Goal: Task Accomplishment & Management: Manage account settings

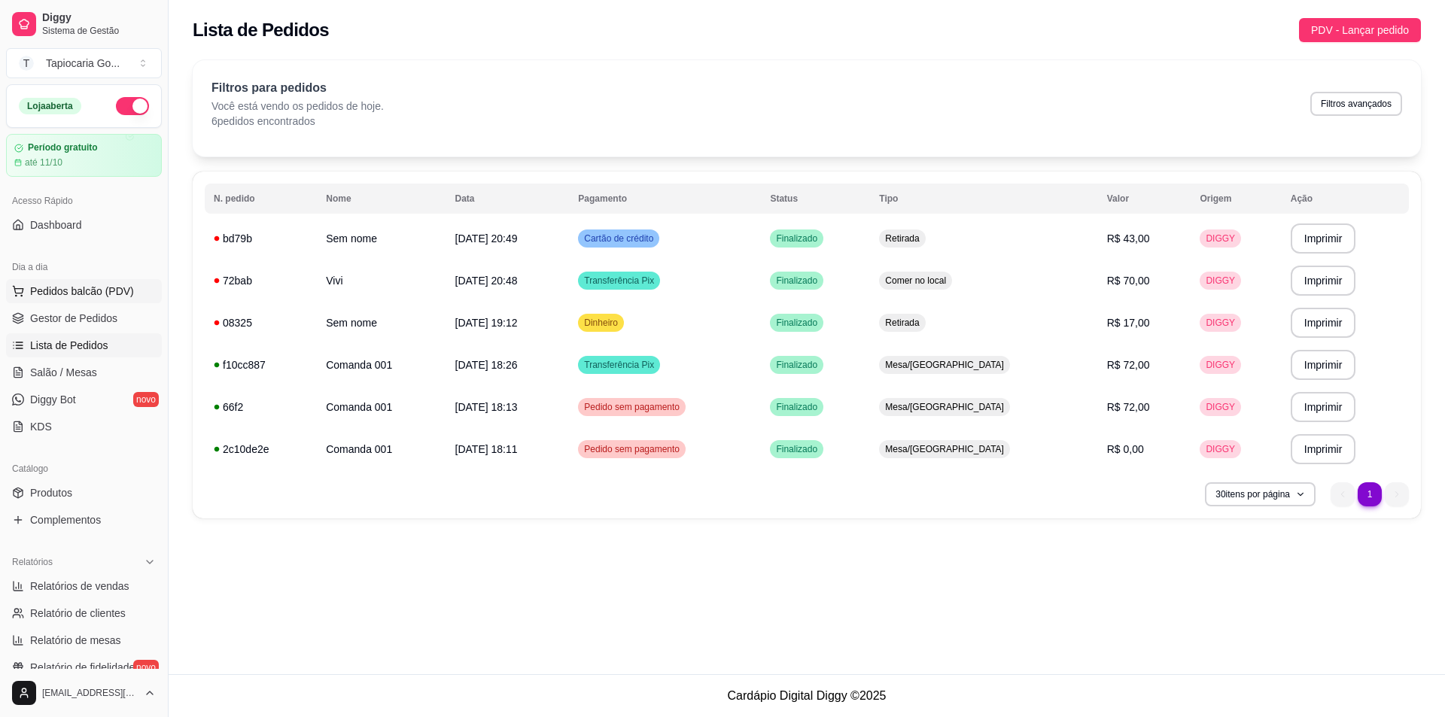
click at [53, 294] on span "Pedidos balcão (PDV)" at bounding box center [82, 291] width 104 height 15
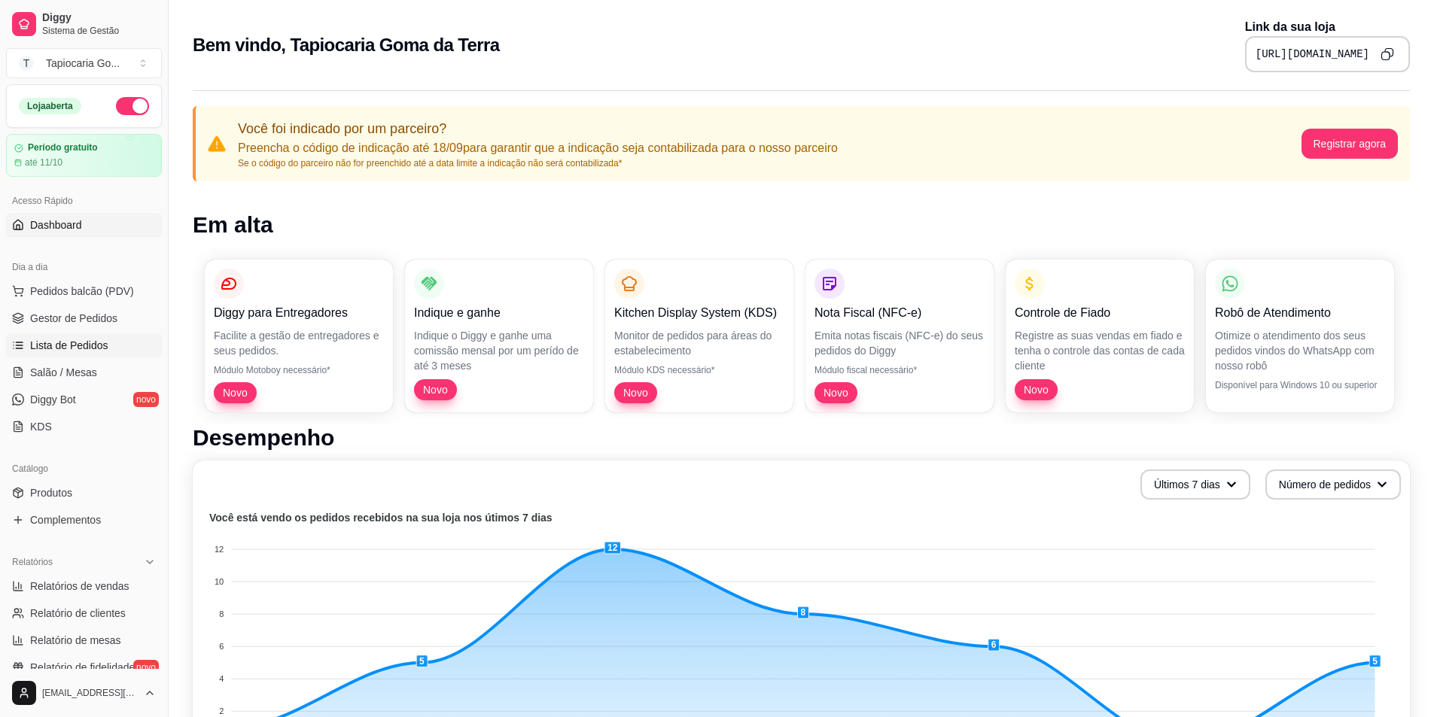
click at [61, 349] on span "Lista de Pedidos" at bounding box center [69, 345] width 78 height 15
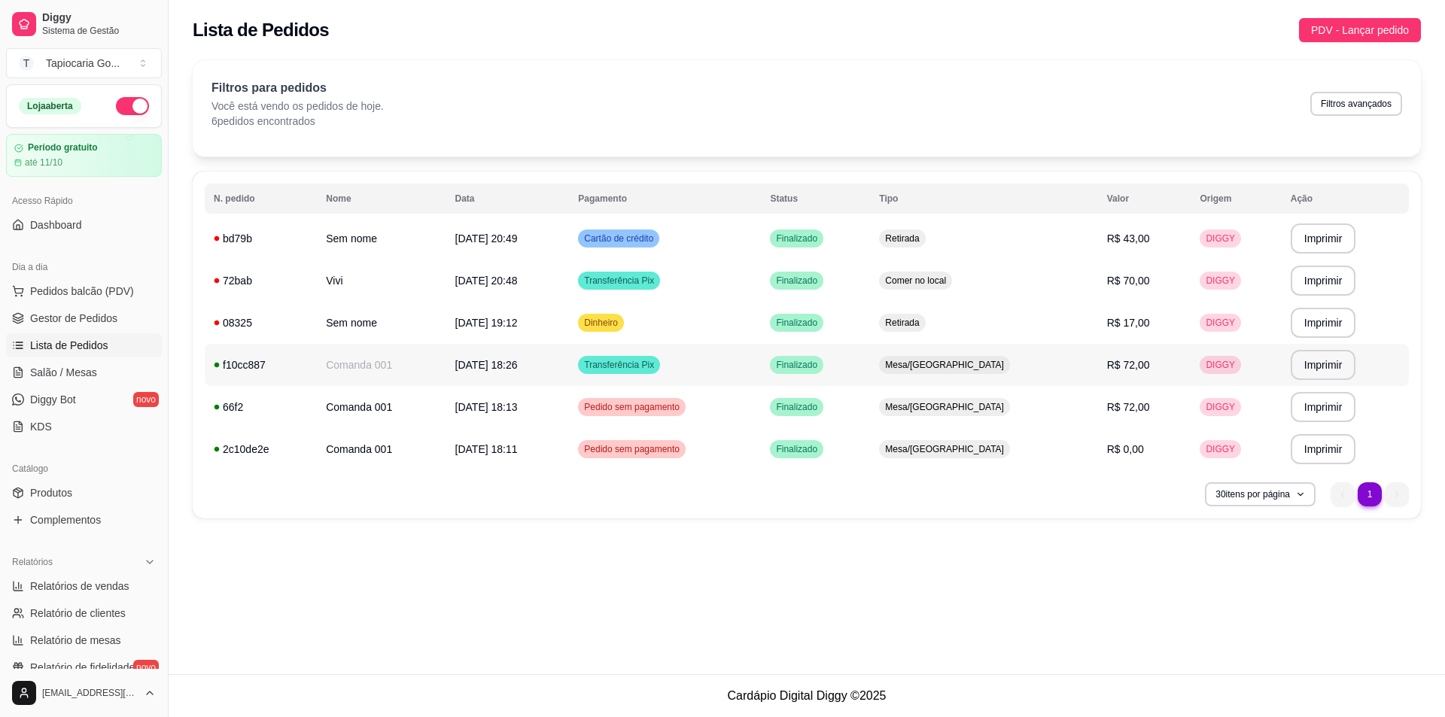
click at [570, 365] on td "[DATE] 18:26" at bounding box center [507, 365] width 123 height 42
click at [65, 317] on span "Gestor de Pedidos" at bounding box center [73, 318] width 87 height 15
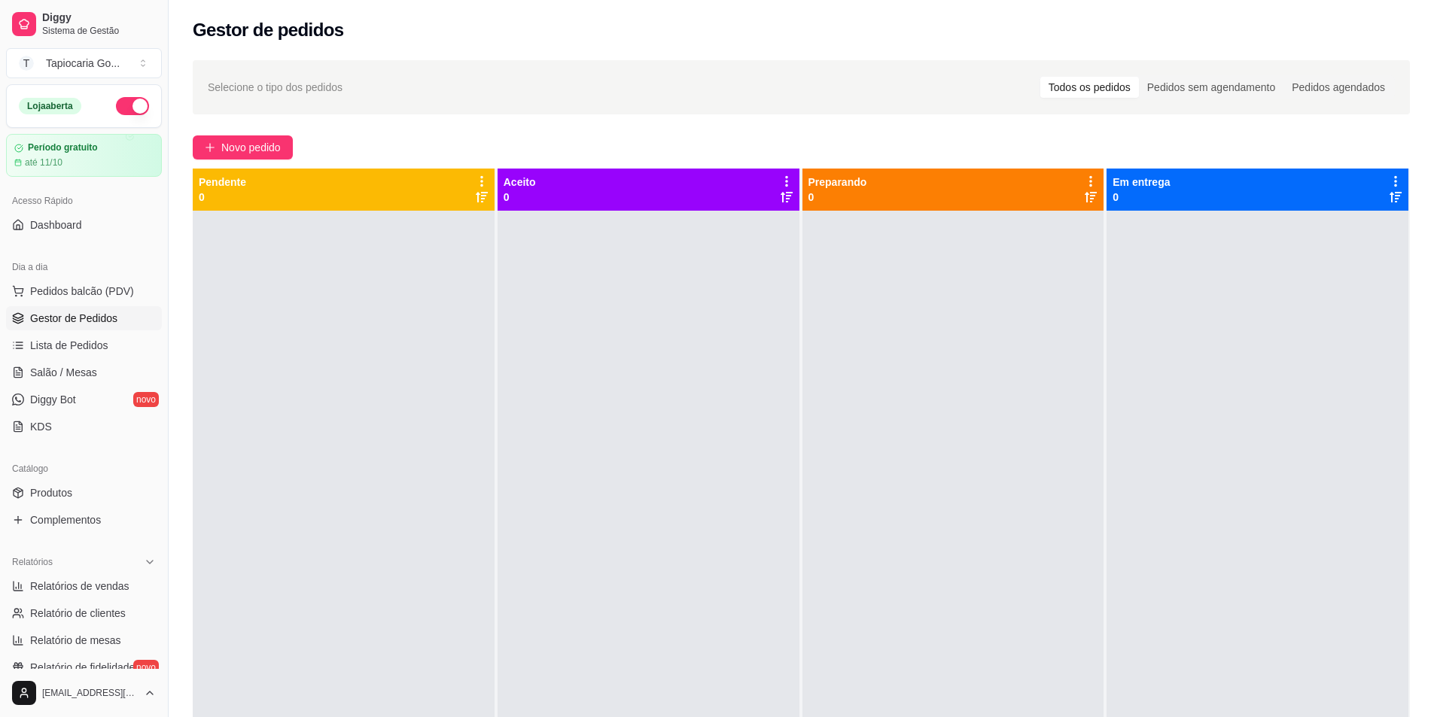
click at [245, 134] on div "Selecione o tipo dos pedidos Todos os pedidos Pedidos sem agendamento Pedidos a…" at bounding box center [801, 477] width 1265 height 853
click at [253, 143] on span "Novo pedido" at bounding box center [250, 147] width 59 height 17
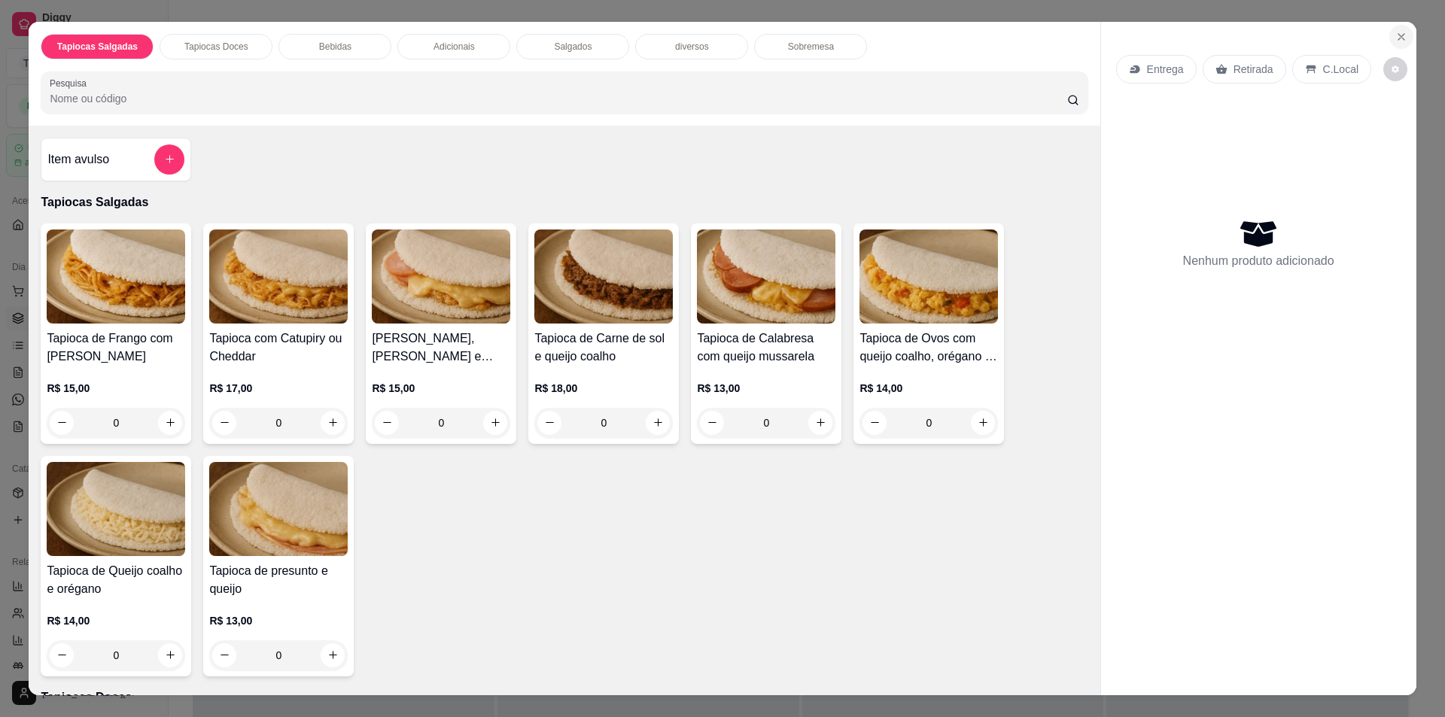
click at [1390, 38] on button "Close" at bounding box center [1402, 37] width 24 height 24
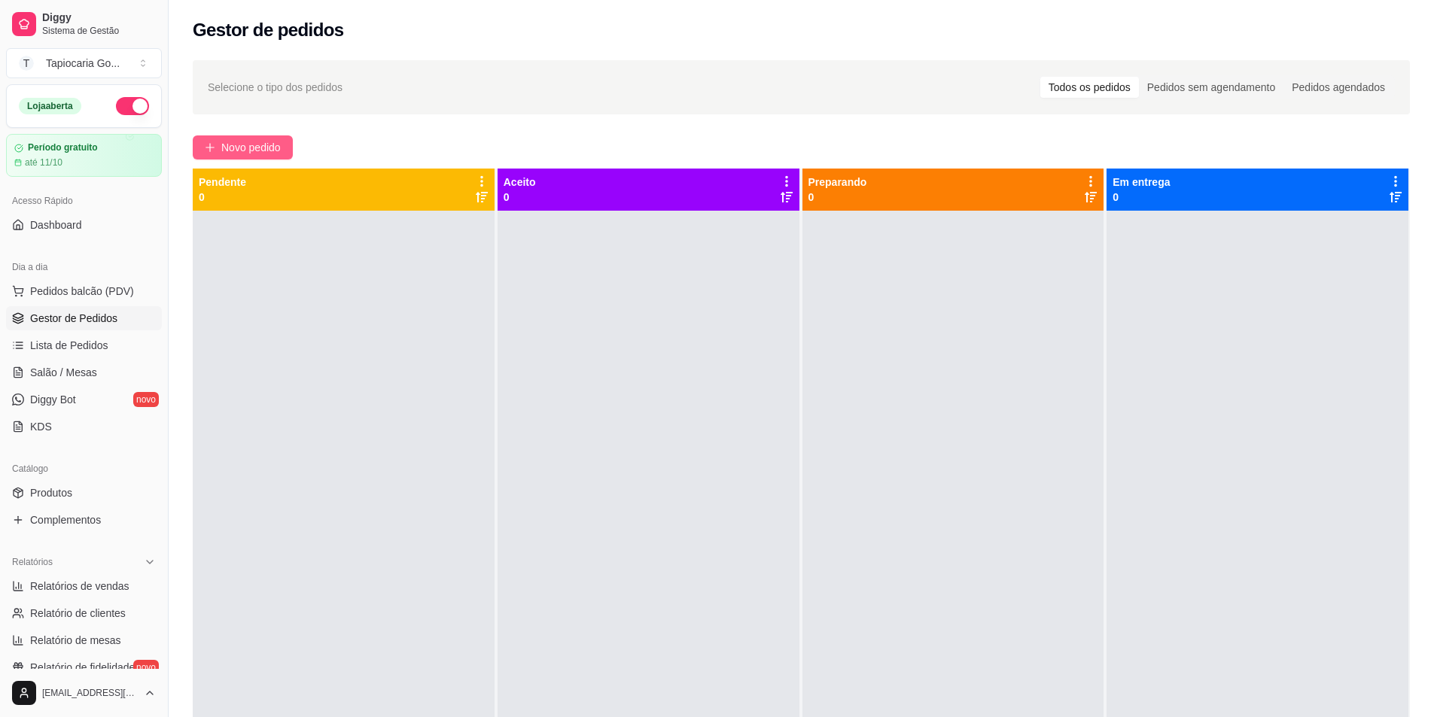
click at [261, 144] on span "Novo pedido" at bounding box center [250, 147] width 59 height 17
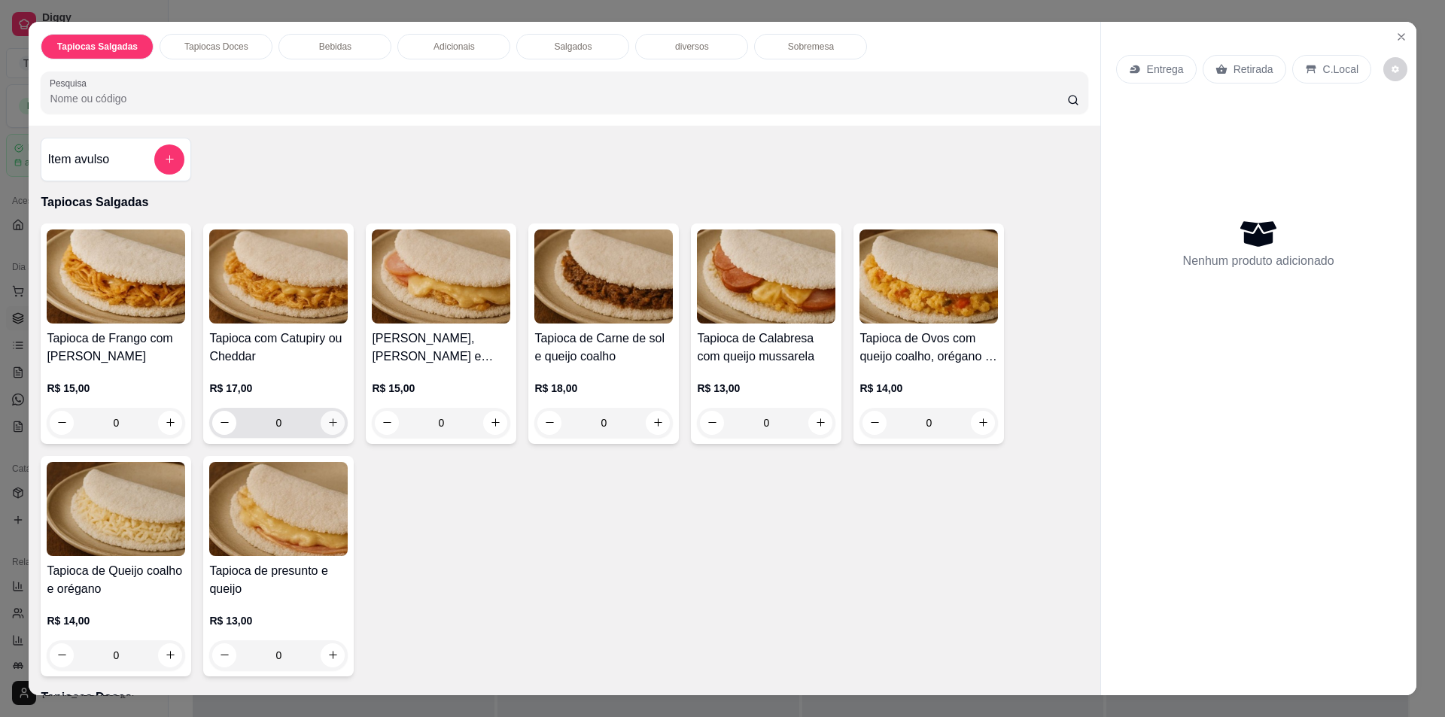
click at [327, 425] on icon "increase-product-quantity" at bounding box center [332, 422] width 11 height 11
type input "1"
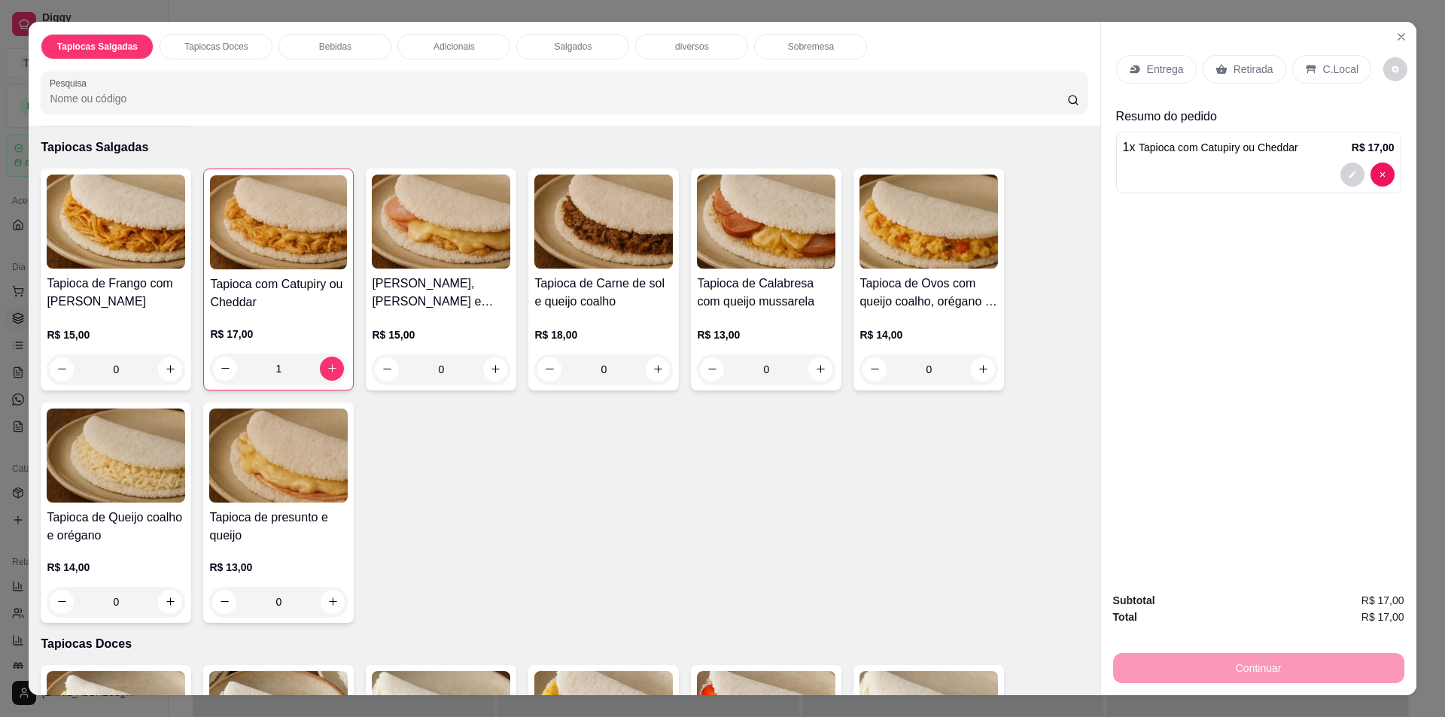
scroll to position [75, 0]
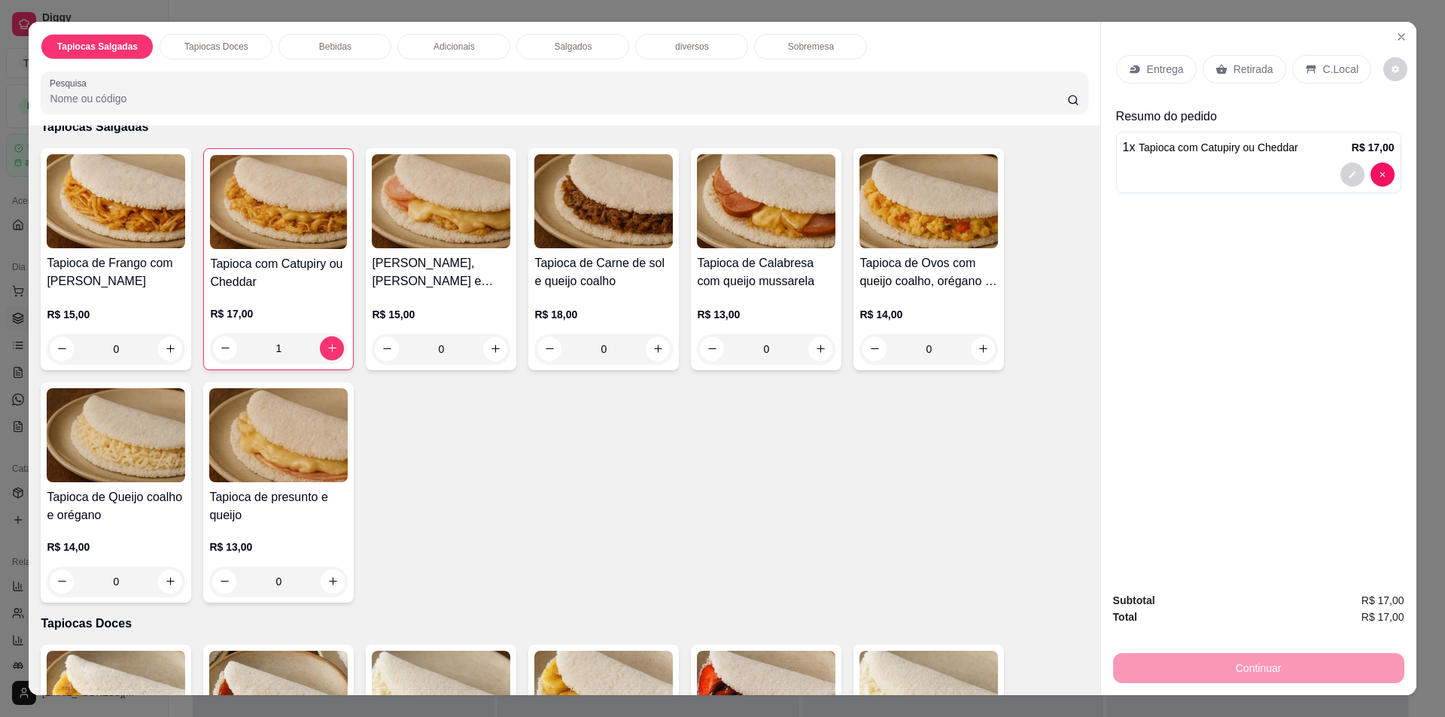
click at [1174, 62] on p "Entrega" at bounding box center [1165, 69] width 37 height 15
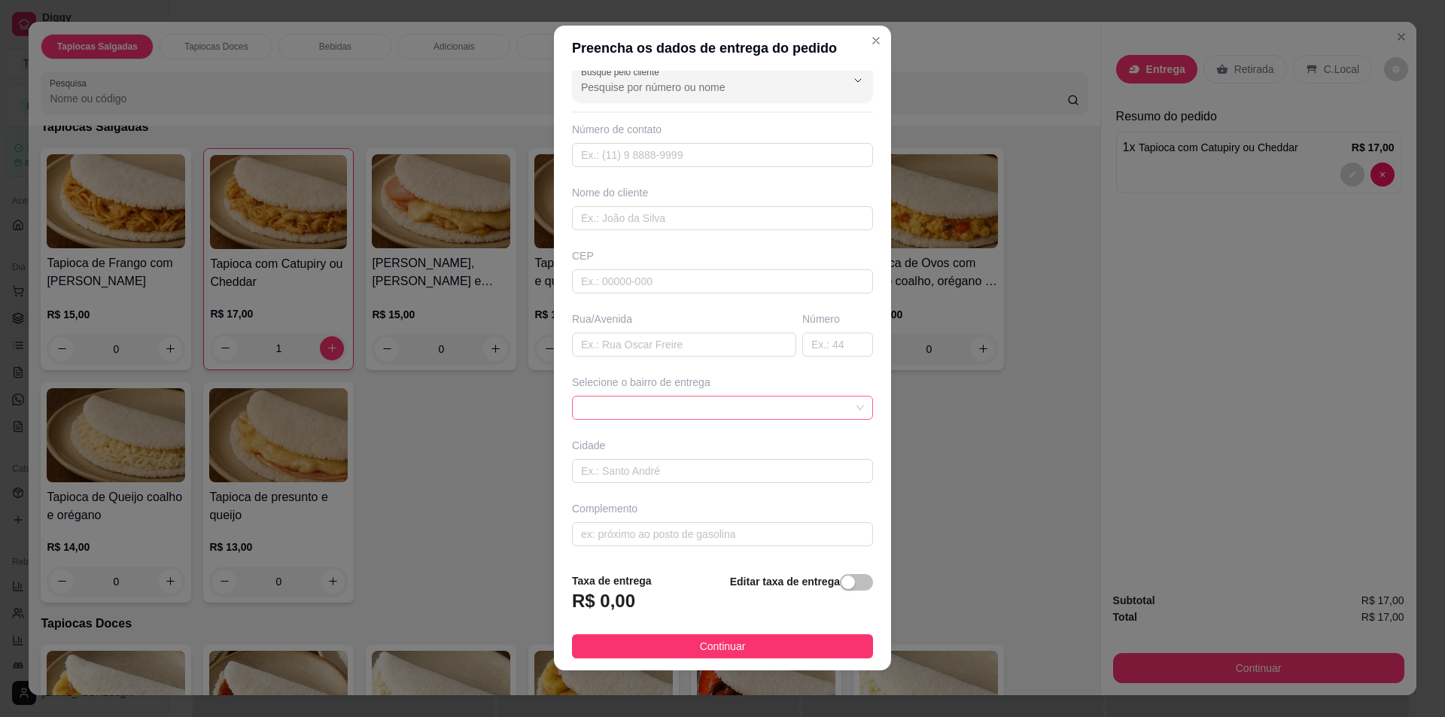
scroll to position [12, 0]
click at [842, 578] on div "button" at bounding box center [849, 581] width 14 height 14
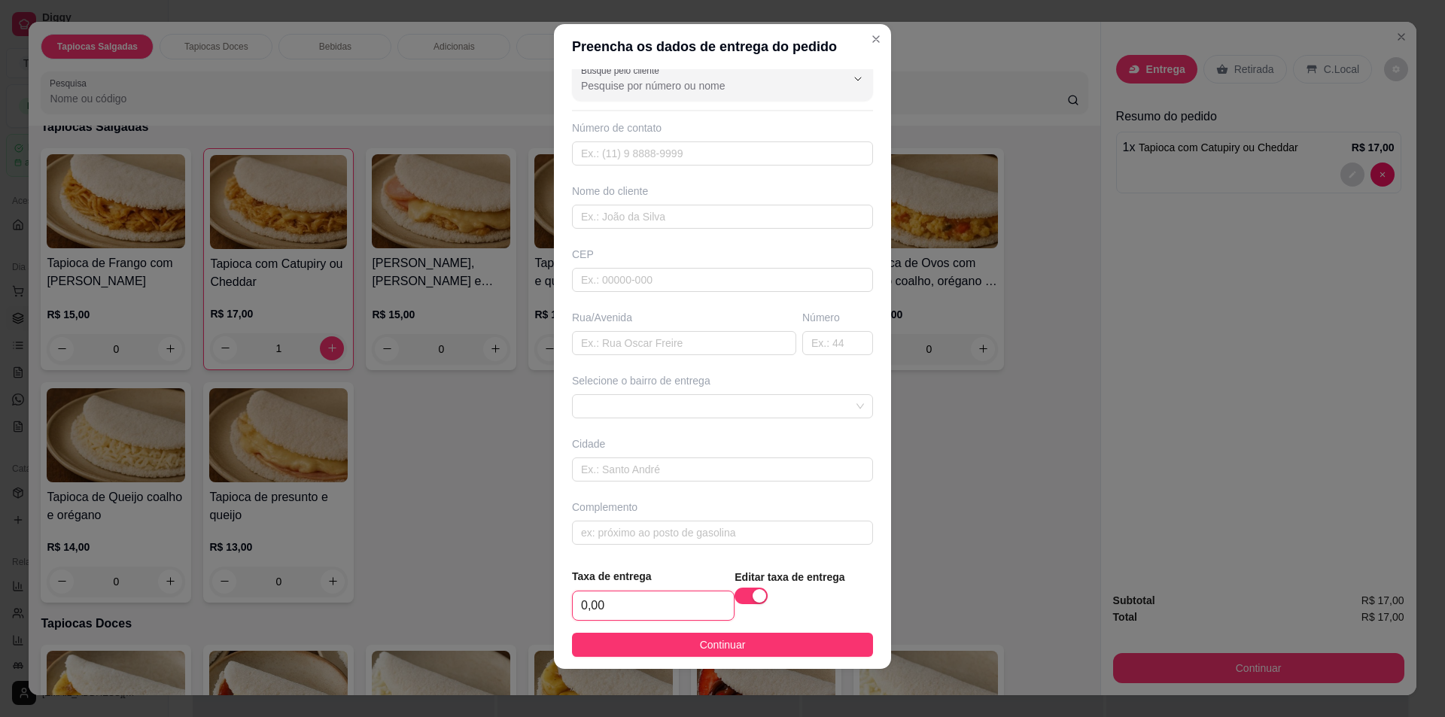
click at [663, 604] on input "0,00" at bounding box center [653, 606] width 161 height 29
type input "5,00"
click at [700, 648] on span "Continuar" at bounding box center [723, 645] width 46 height 17
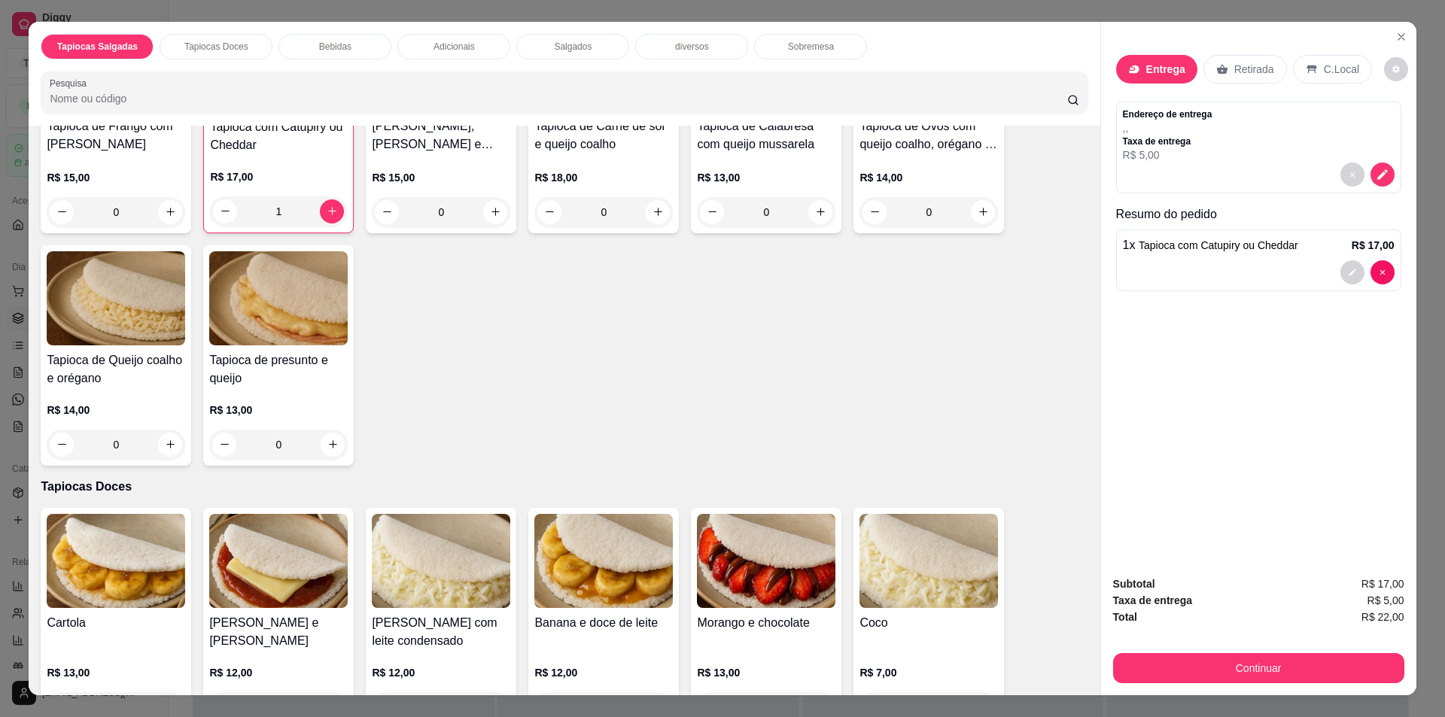
scroll to position [376, 0]
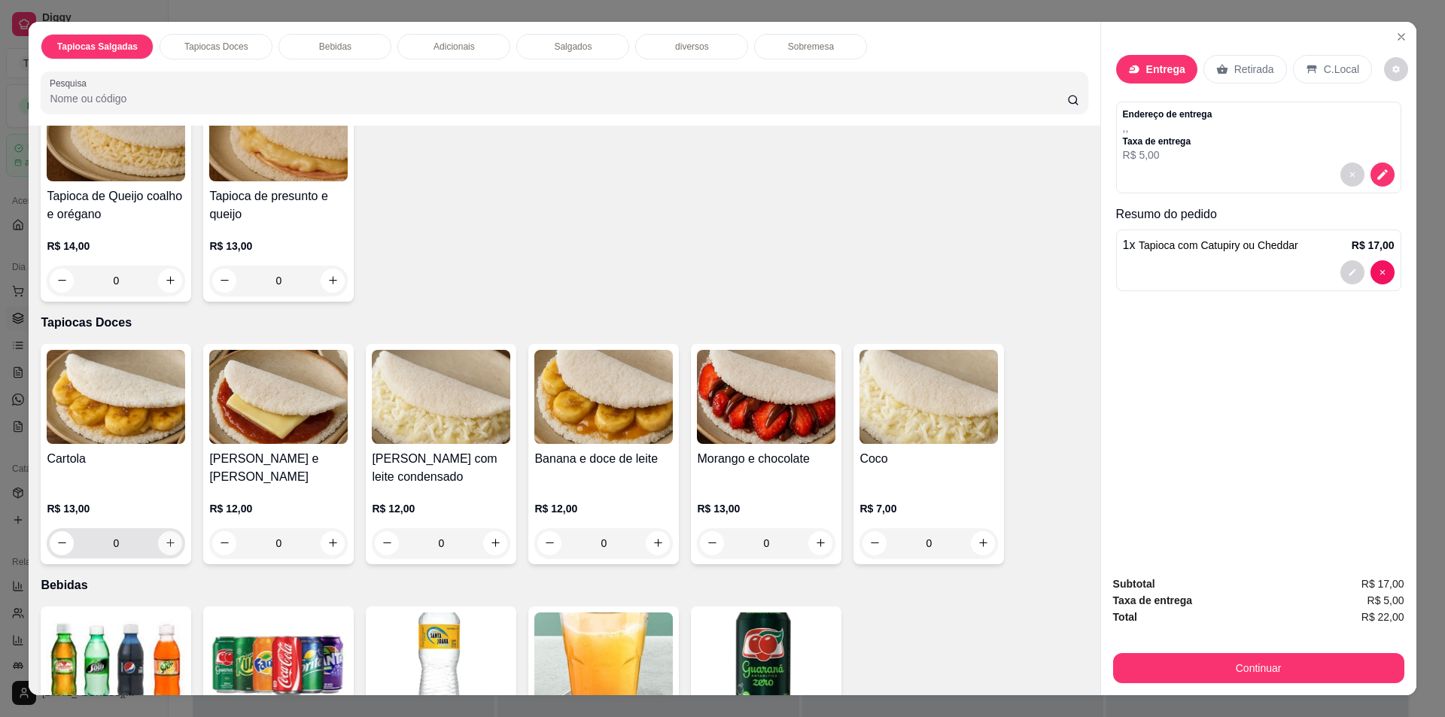
click at [169, 541] on icon "increase-product-quantity" at bounding box center [170, 542] width 11 height 11
type input "1"
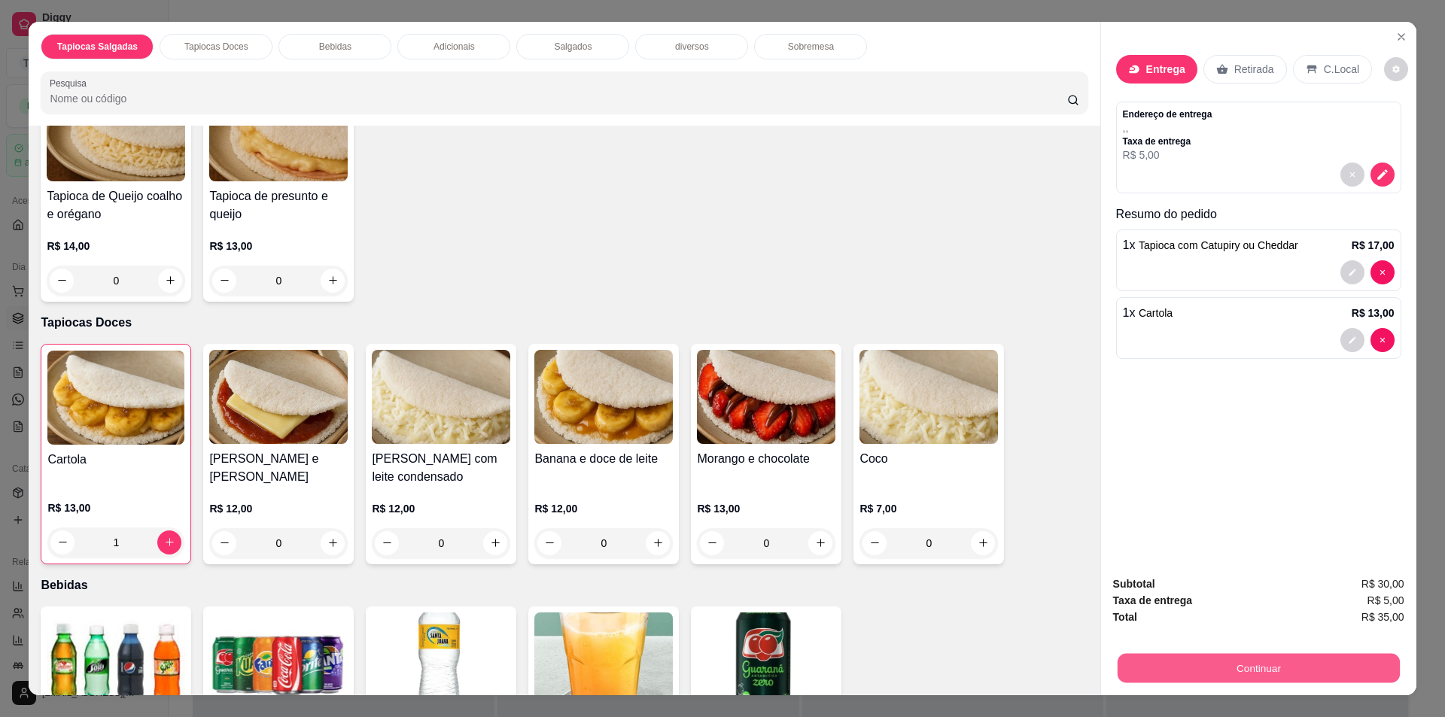
click at [1267, 659] on button "Continuar" at bounding box center [1258, 668] width 282 height 29
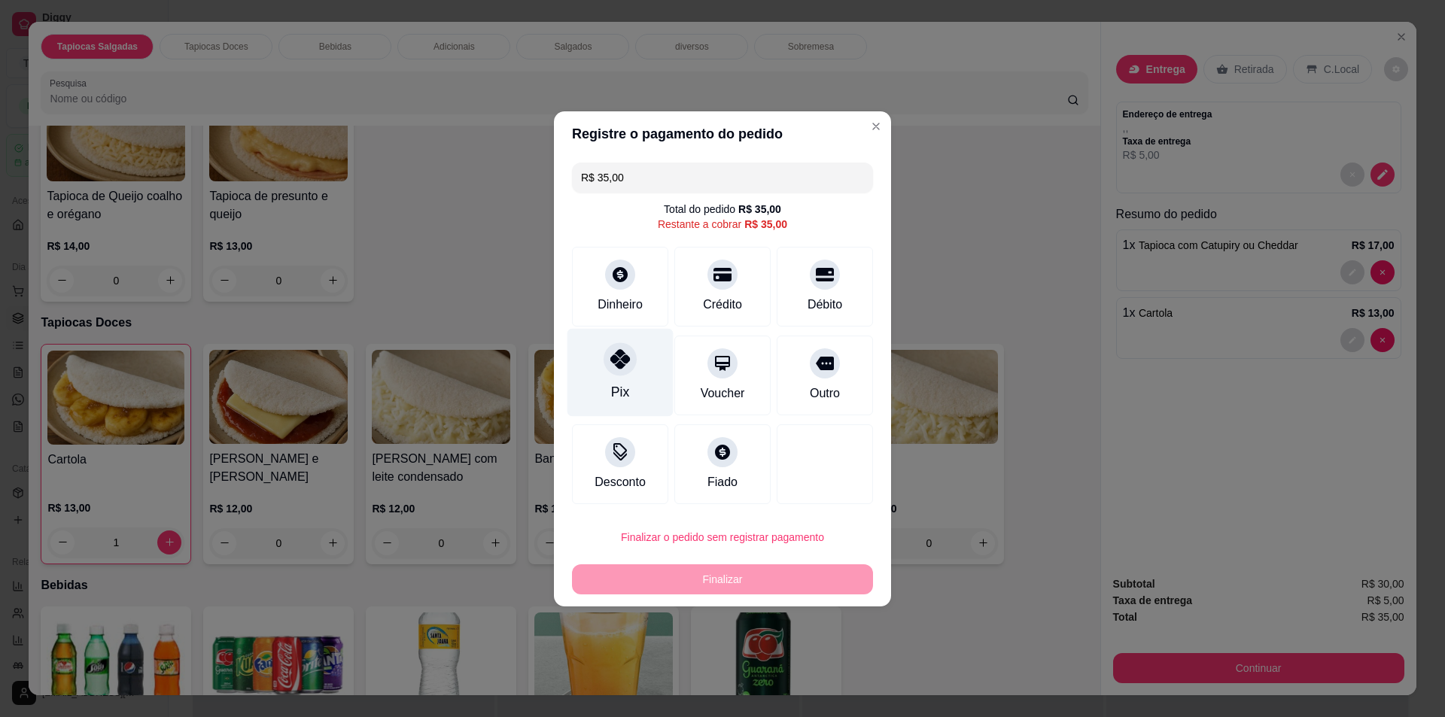
click at [629, 369] on div at bounding box center [620, 359] width 33 height 33
type input "R$ 0,00"
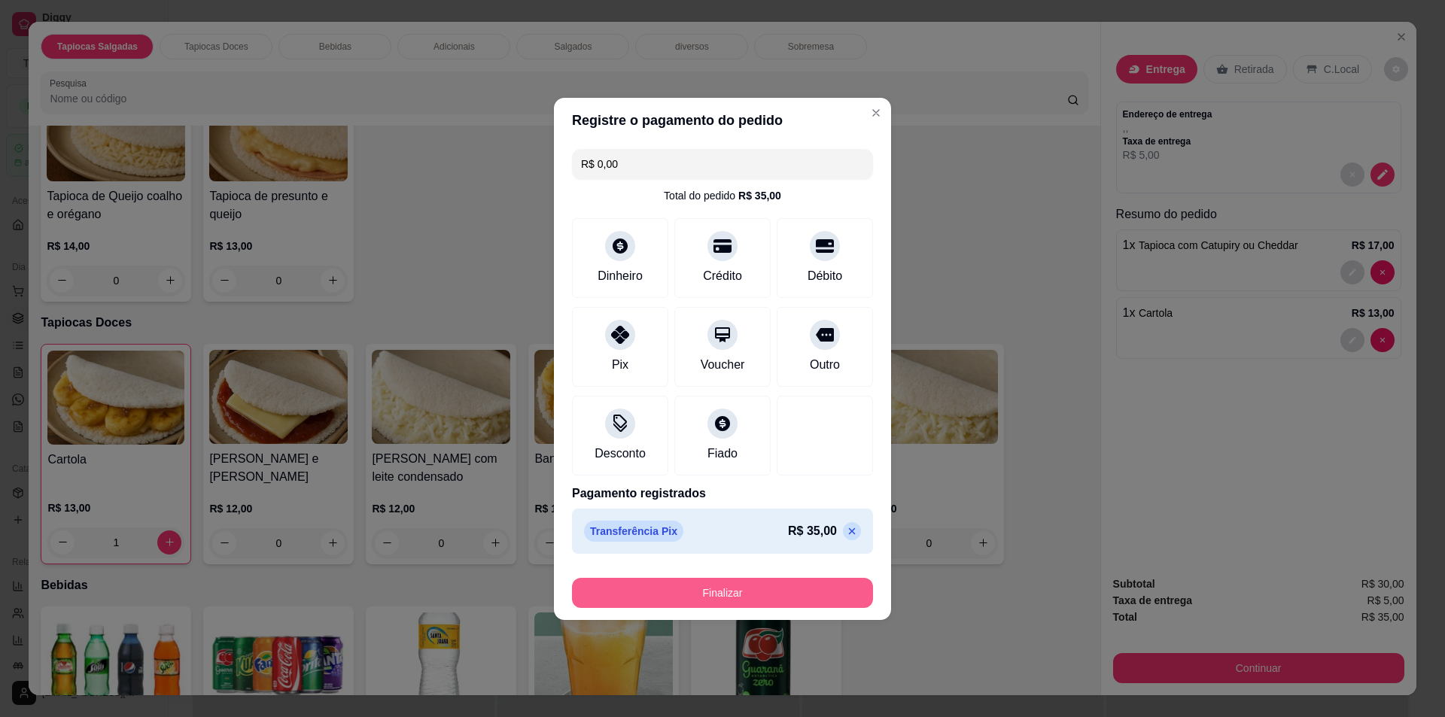
click at [830, 590] on button "Finalizar" at bounding box center [722, 593] width 301 height 30
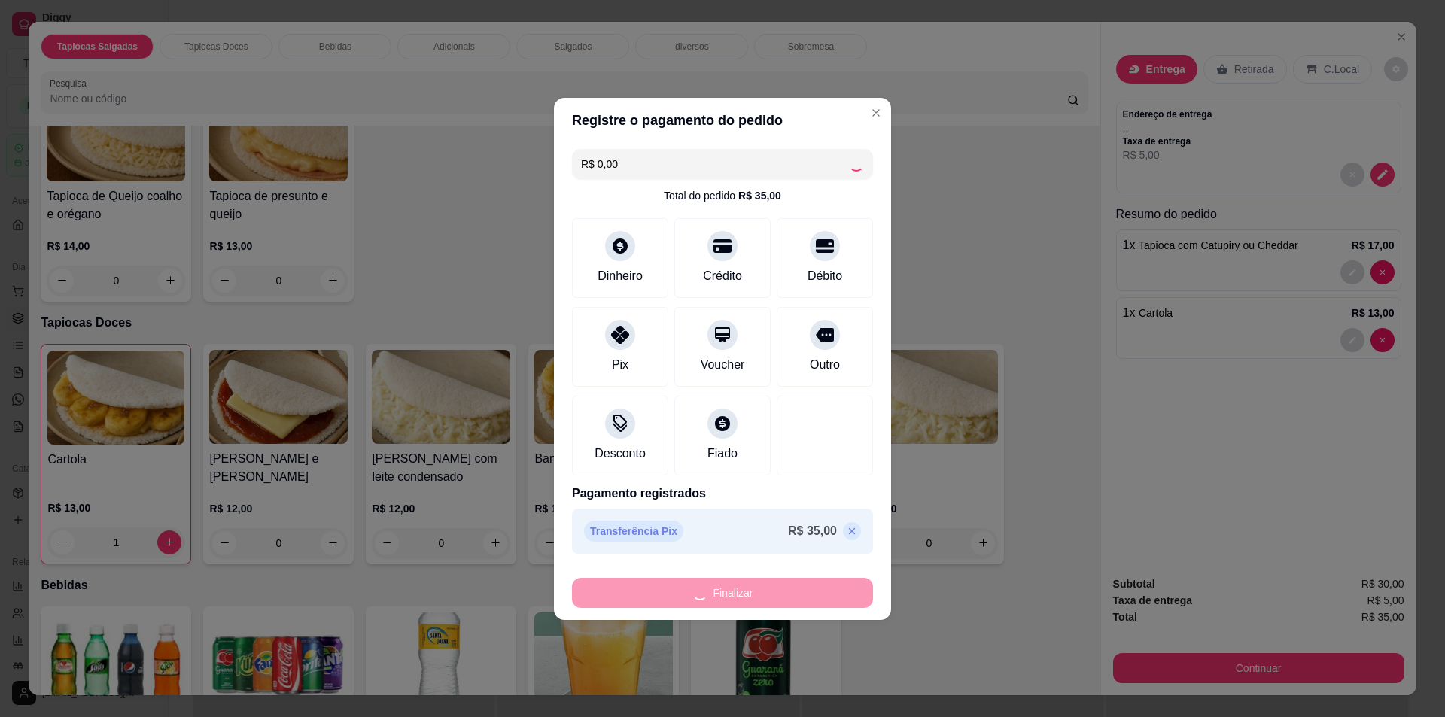
type input "0"
type input "-R$ 35,00"
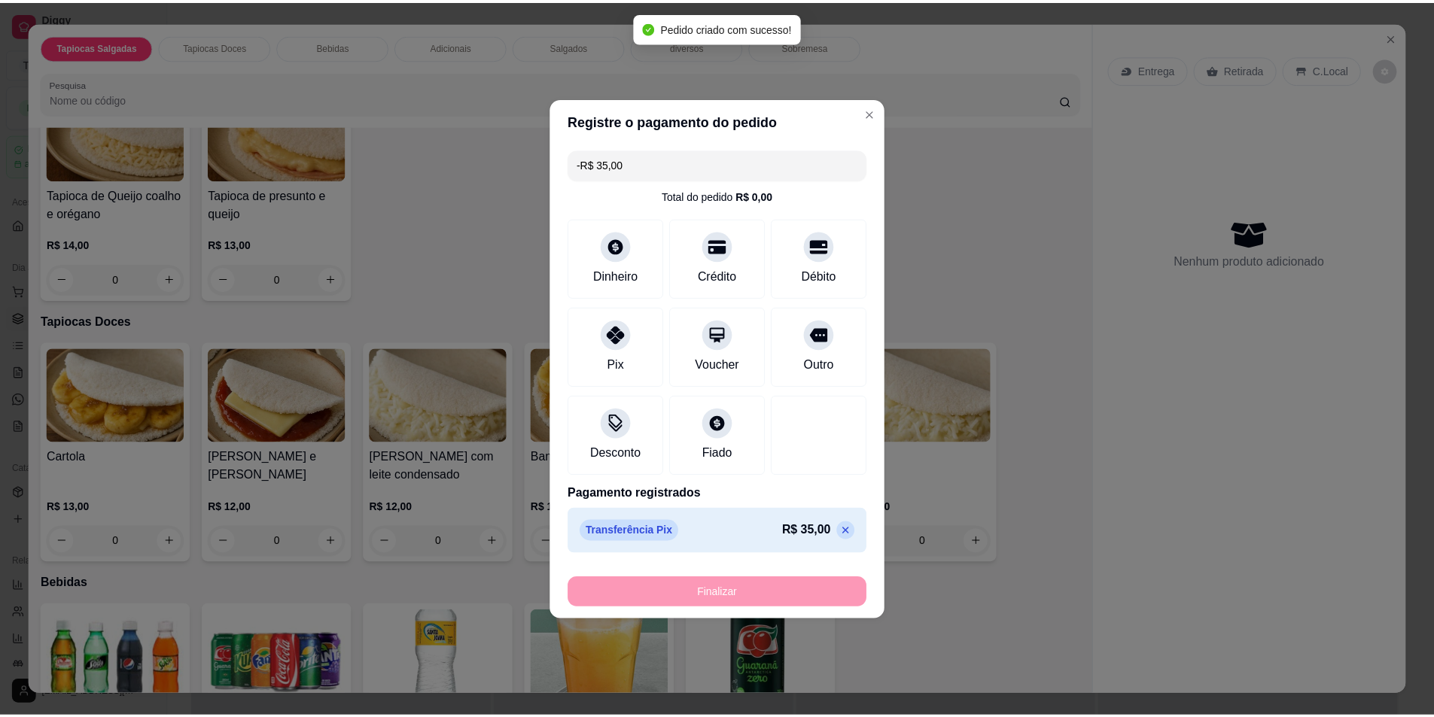
scroll to position [375, 0]
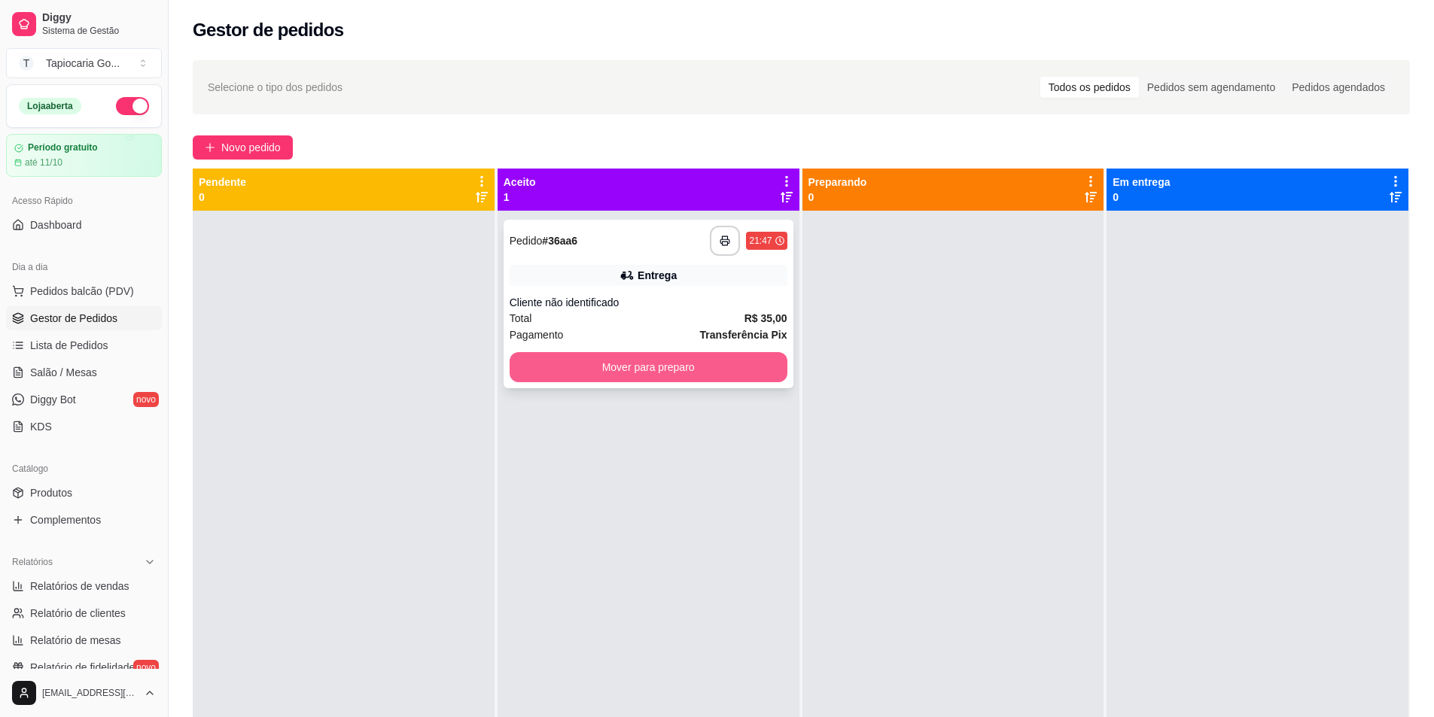
click at [663, 370] on button "Mover para preparo" at bounding box center [649, 367] width 278 height 30
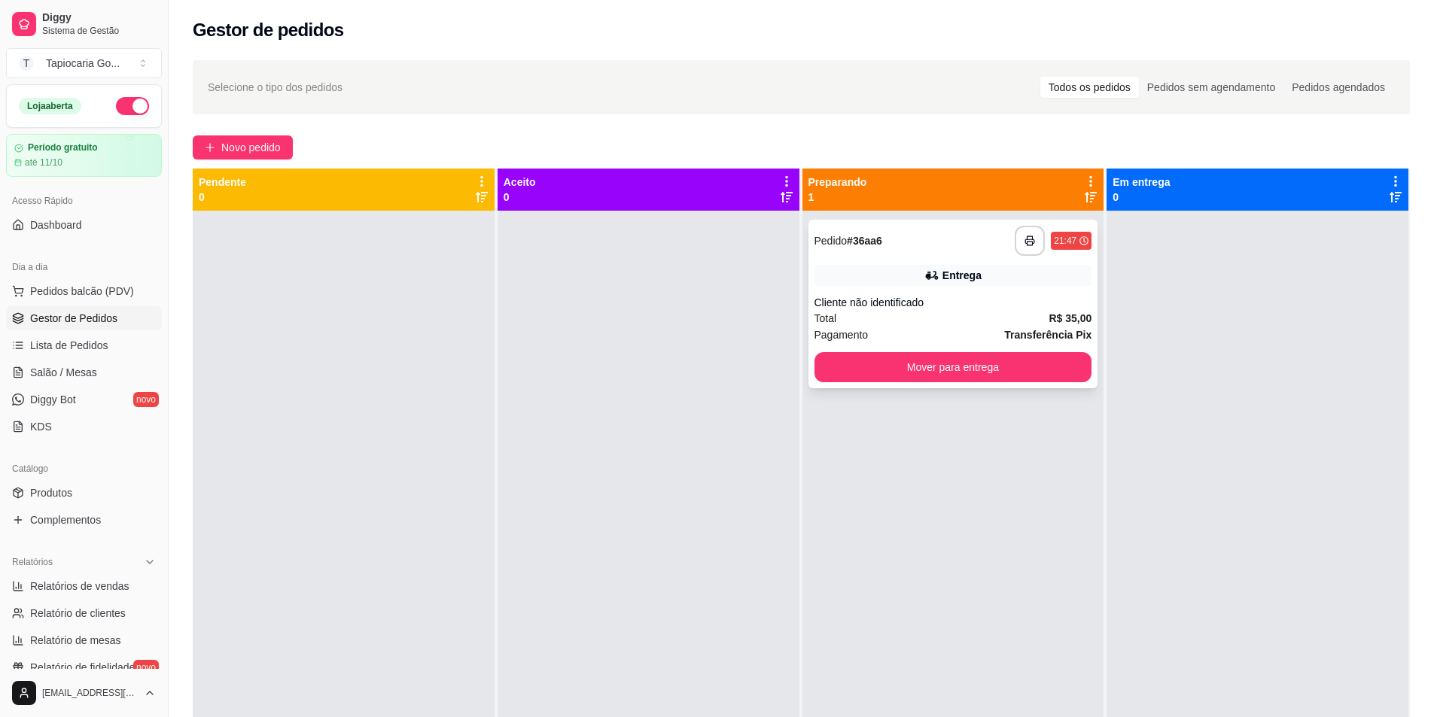
click at [938, 347] on div "**********" at bounding box center [953, 304] width 290 height 169
click at [955, 376] on button "Mover para entrega" at bounding box center [952, 367] width 269 height 29
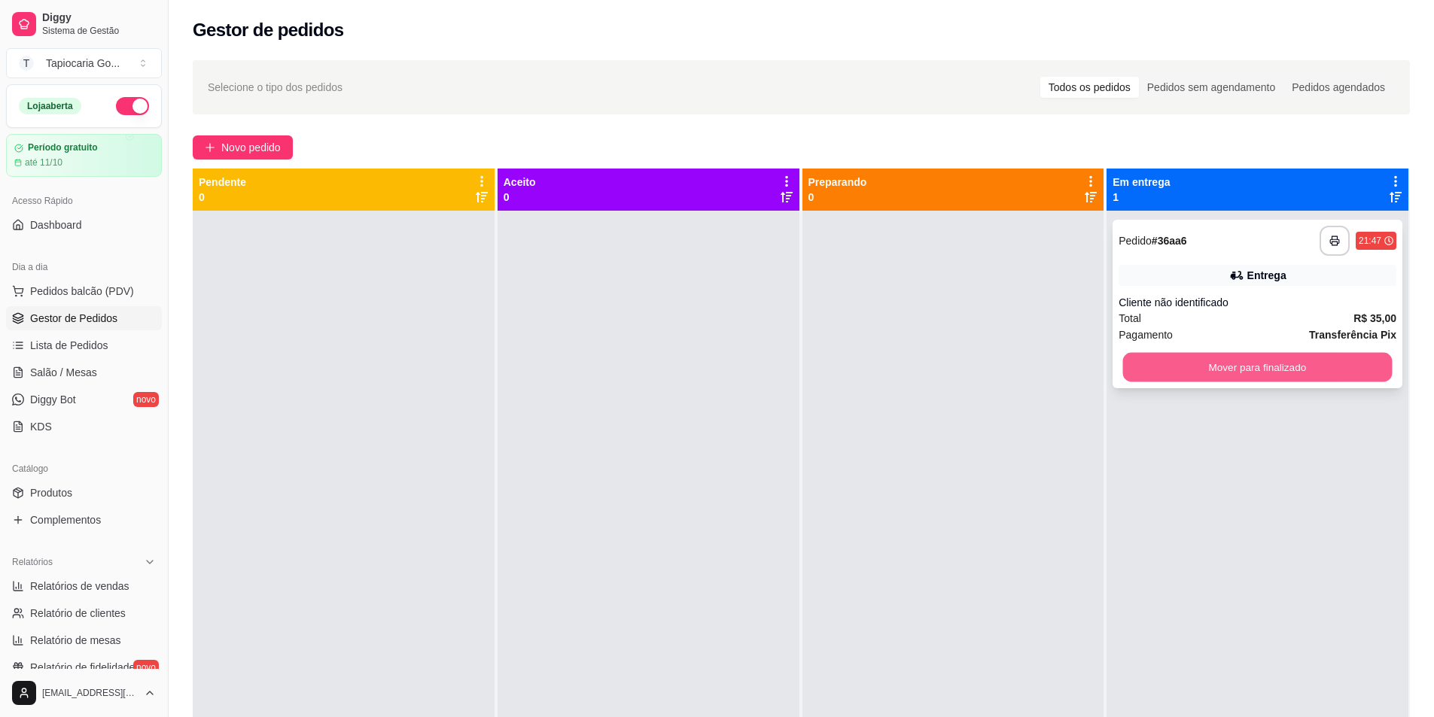
click at [1182, 378] on button "Mover para finalizado" at bounding box center [1257, 367] width 269 height 29
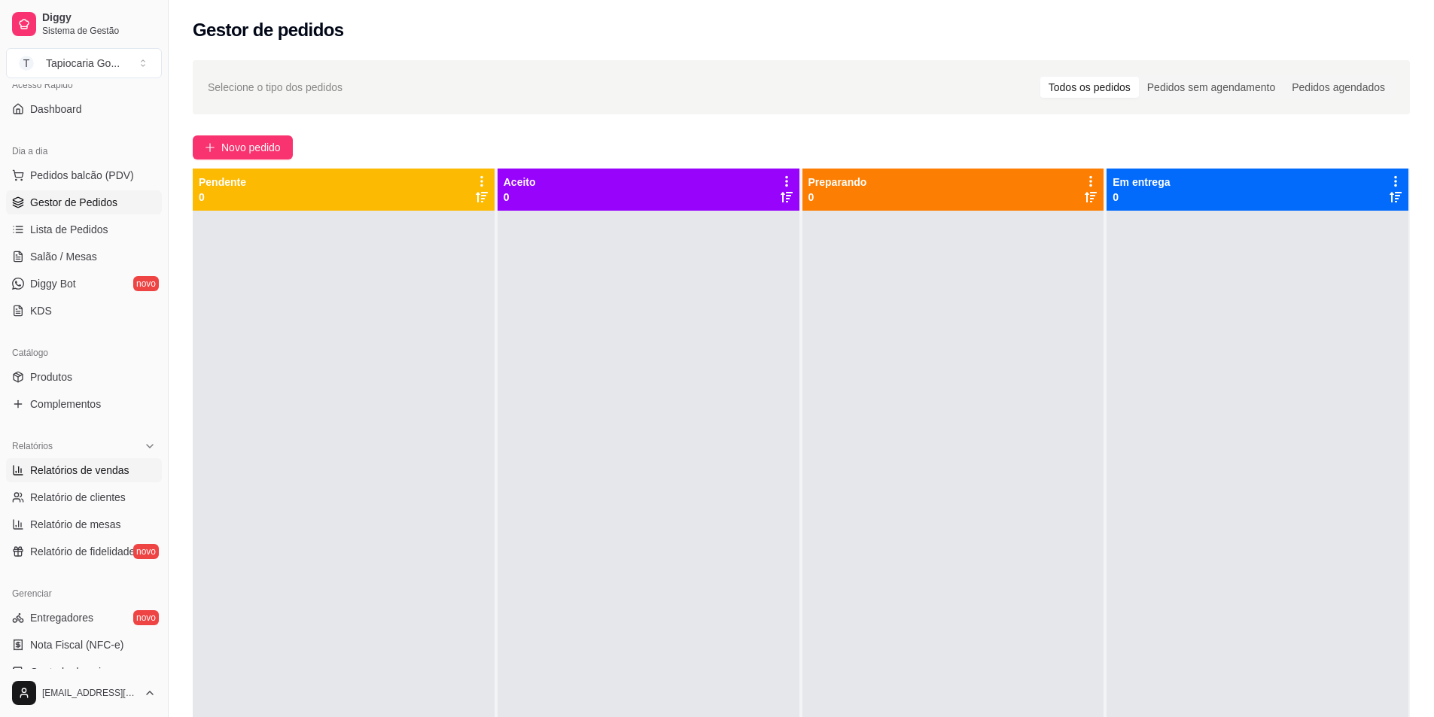
scroll to position [151, 0]
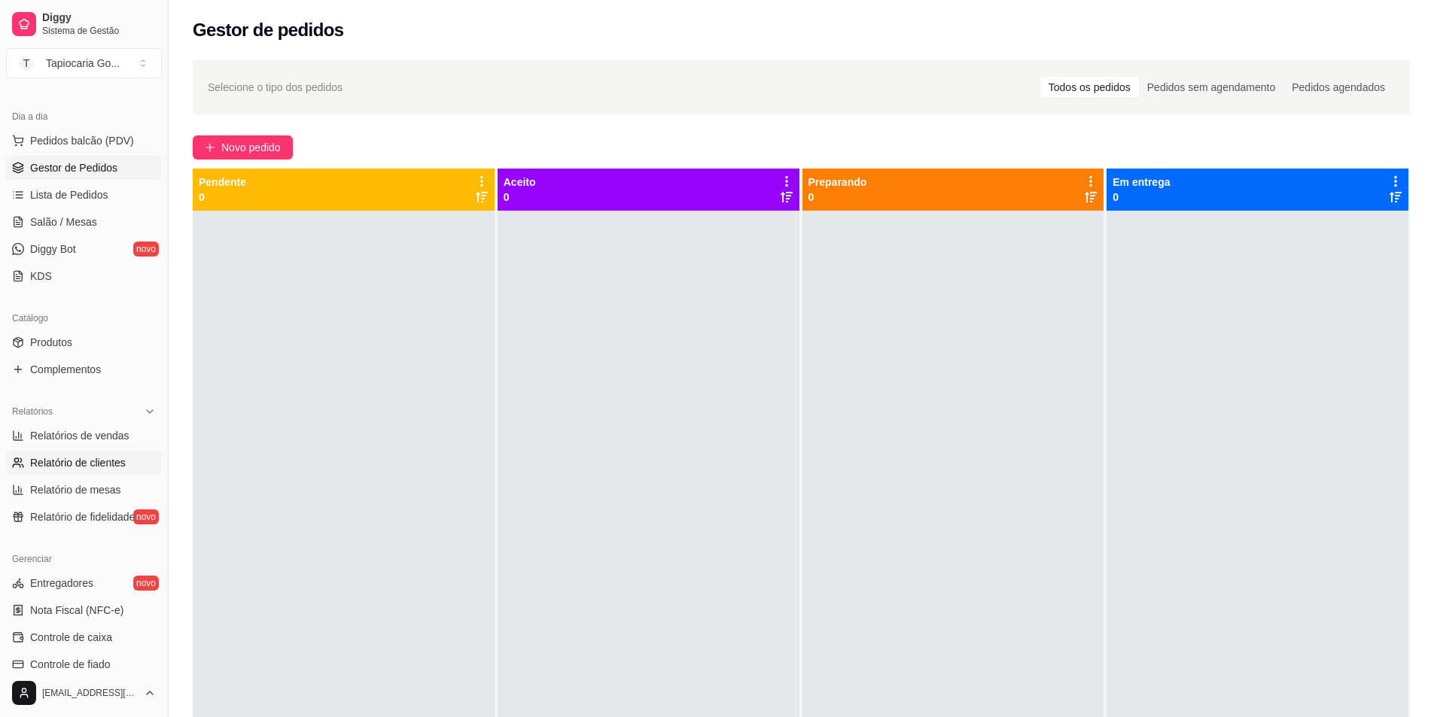
click at [107, 452] on link "Relatório de clientes" at bounding box center [84, 463] width 156 height 24
select select "30"
select select "HIGHEST_TOTAL_SPENT_WITH_ORDERS"
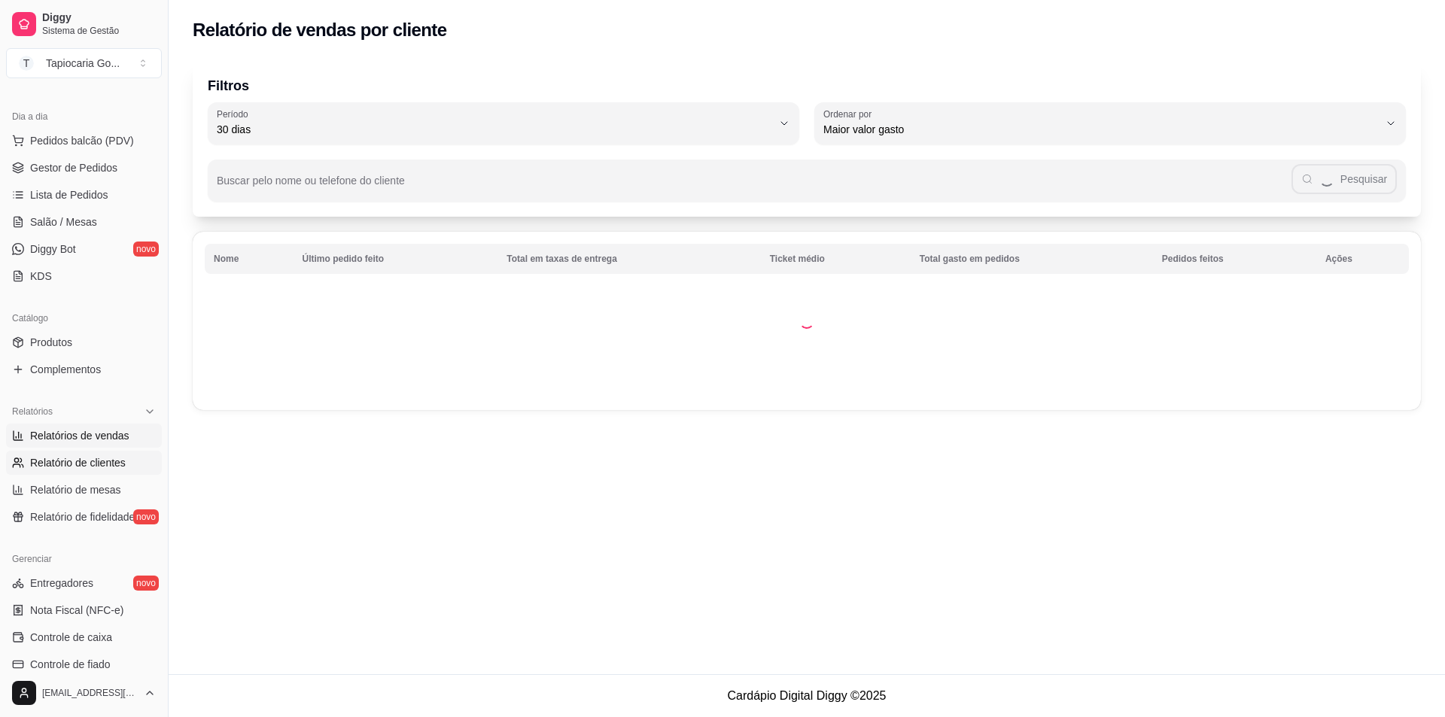
click at [109, 445] on link "Relatórios de vendas" at bounding box center [84, 436] width 156 height 24
select select "ALL"
select select "0"
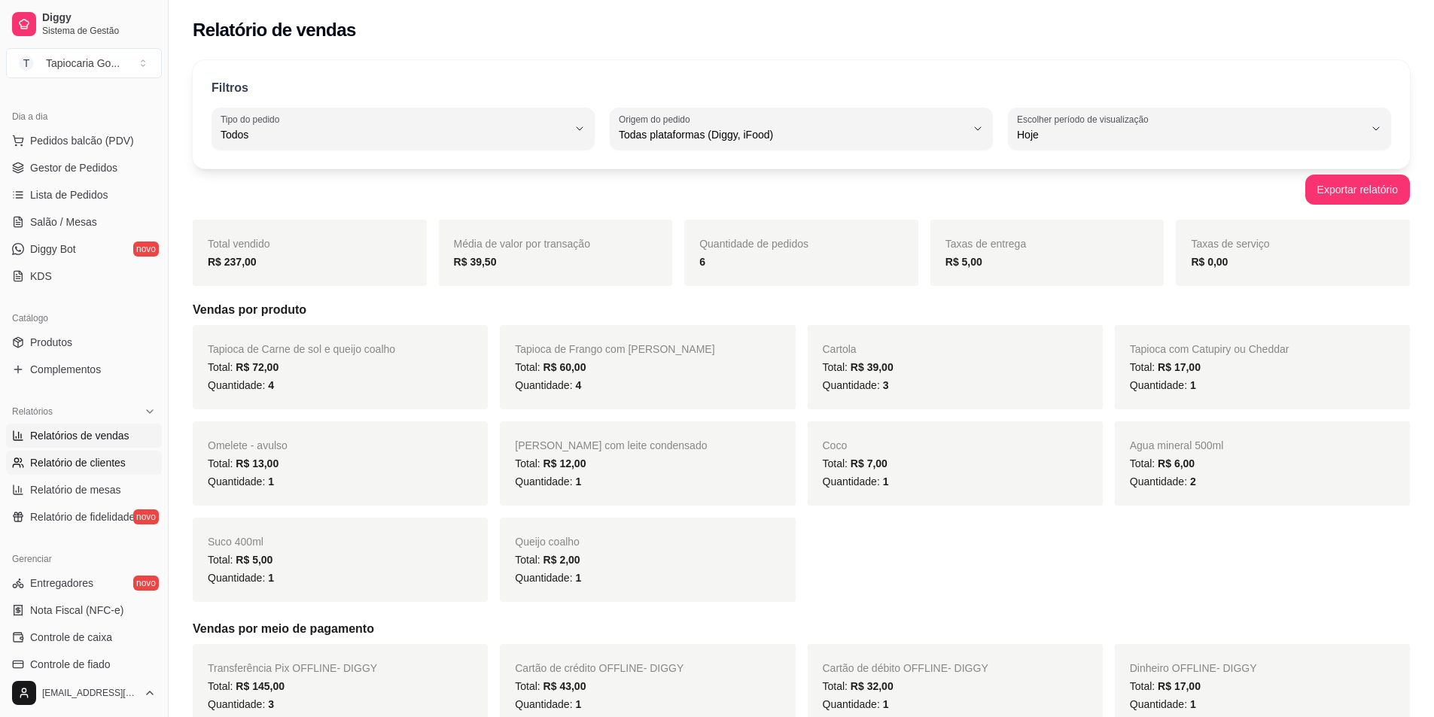
click at [68, 455] on link "Relatório de clientes" at bounding box center [84, 463] width 156 height 24
select select "30"
select select "HIGHEST_TOTAL_SPENT_WITH_ORDERS"
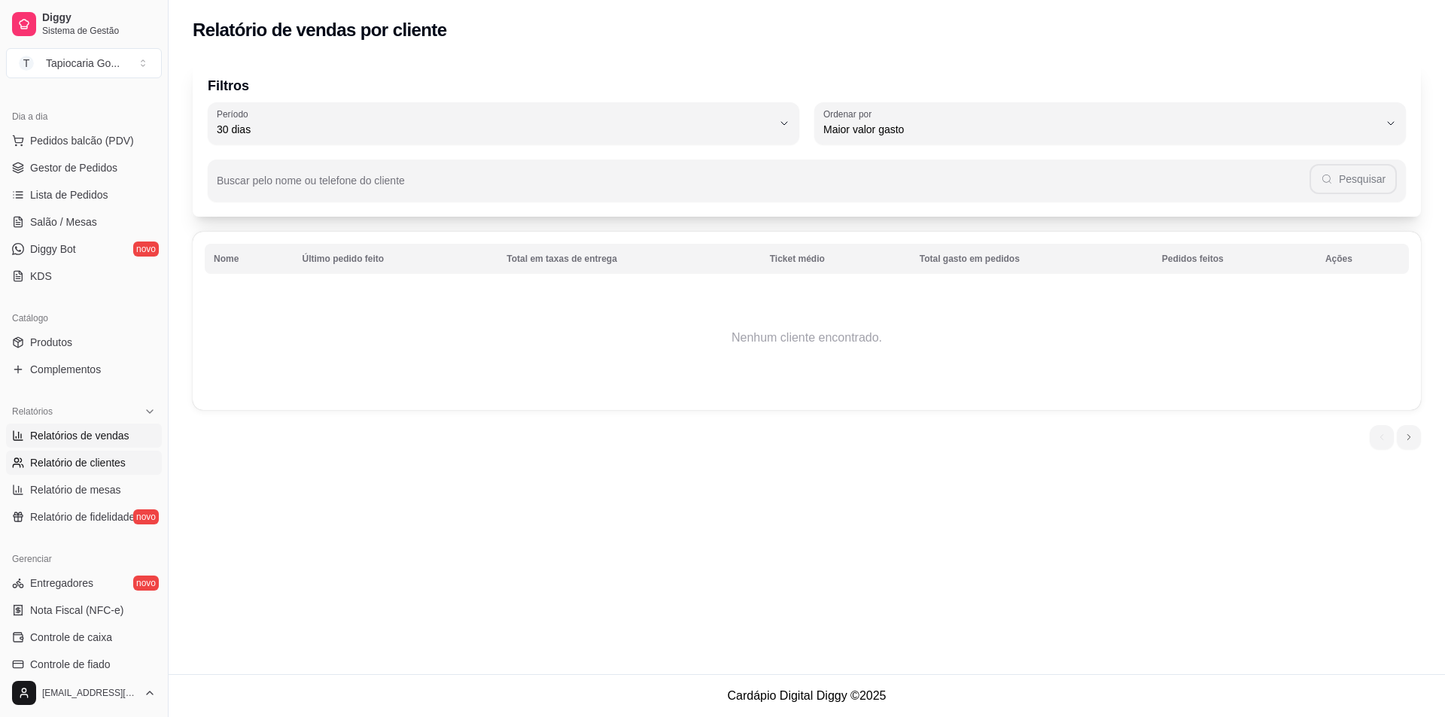
click at [51, 440] on span "Relatórios de vendas" at bounding box center [79, 435] width 99 height 15
select select "ALL"
select select "0"
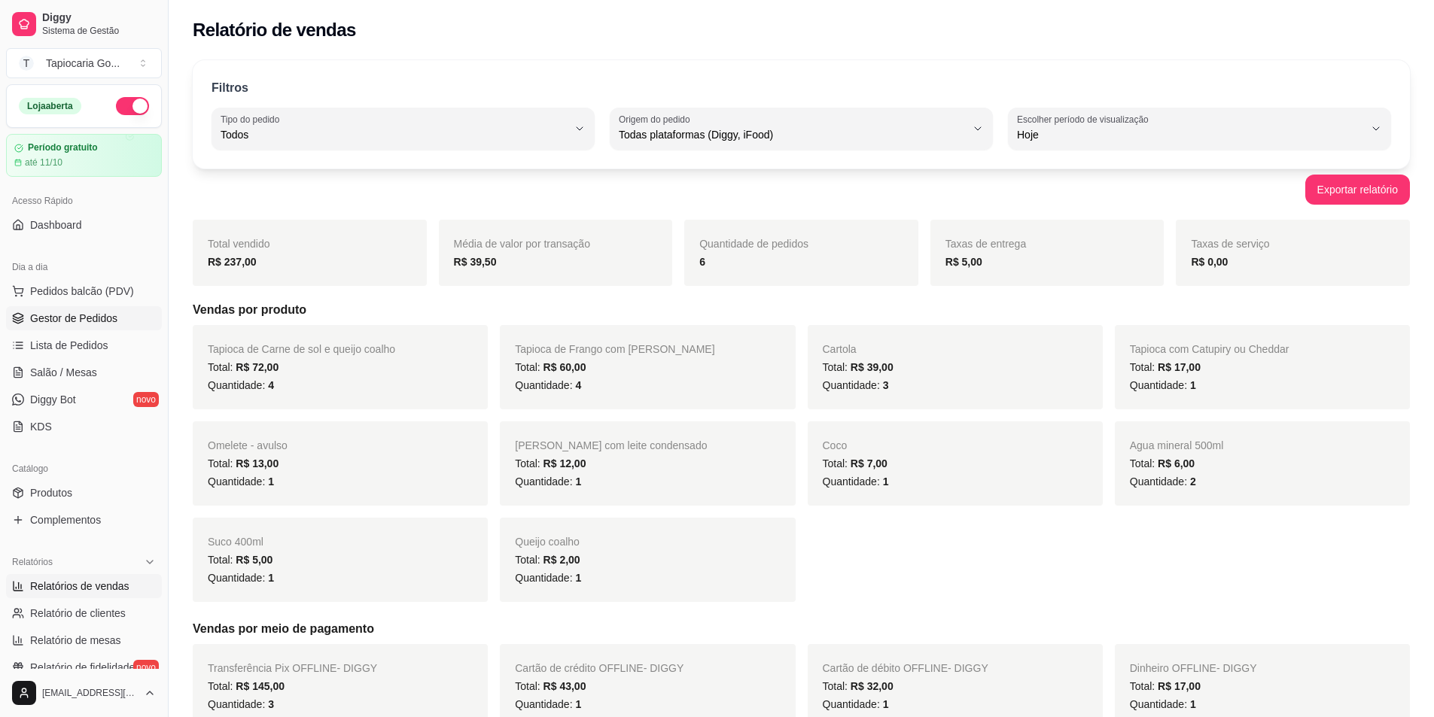
click at [78, 320] on span "Gestor de Pedidos" at bounding box center [73, 318] width 87 height 15
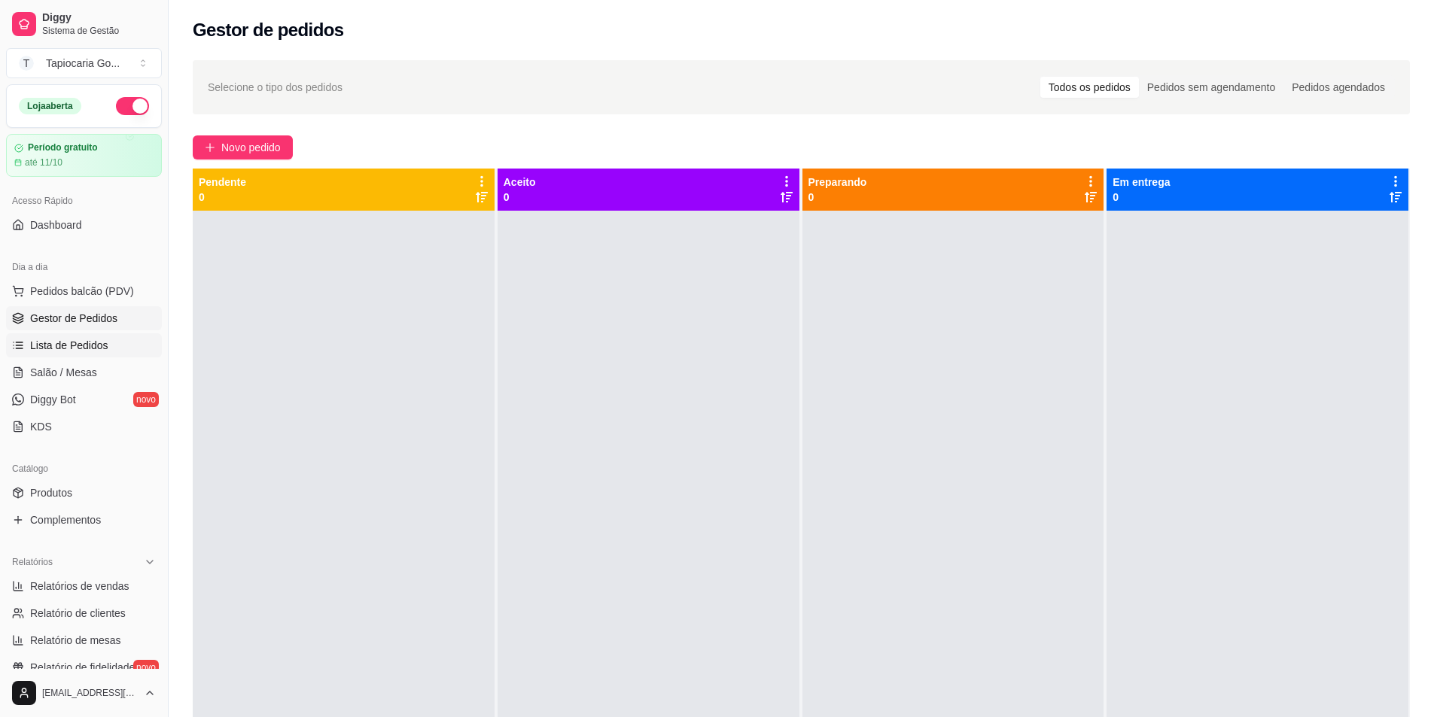
click at [109, 343] on link "Lista de Pedidos" at bounding box center [84, 345] width 156 height 24
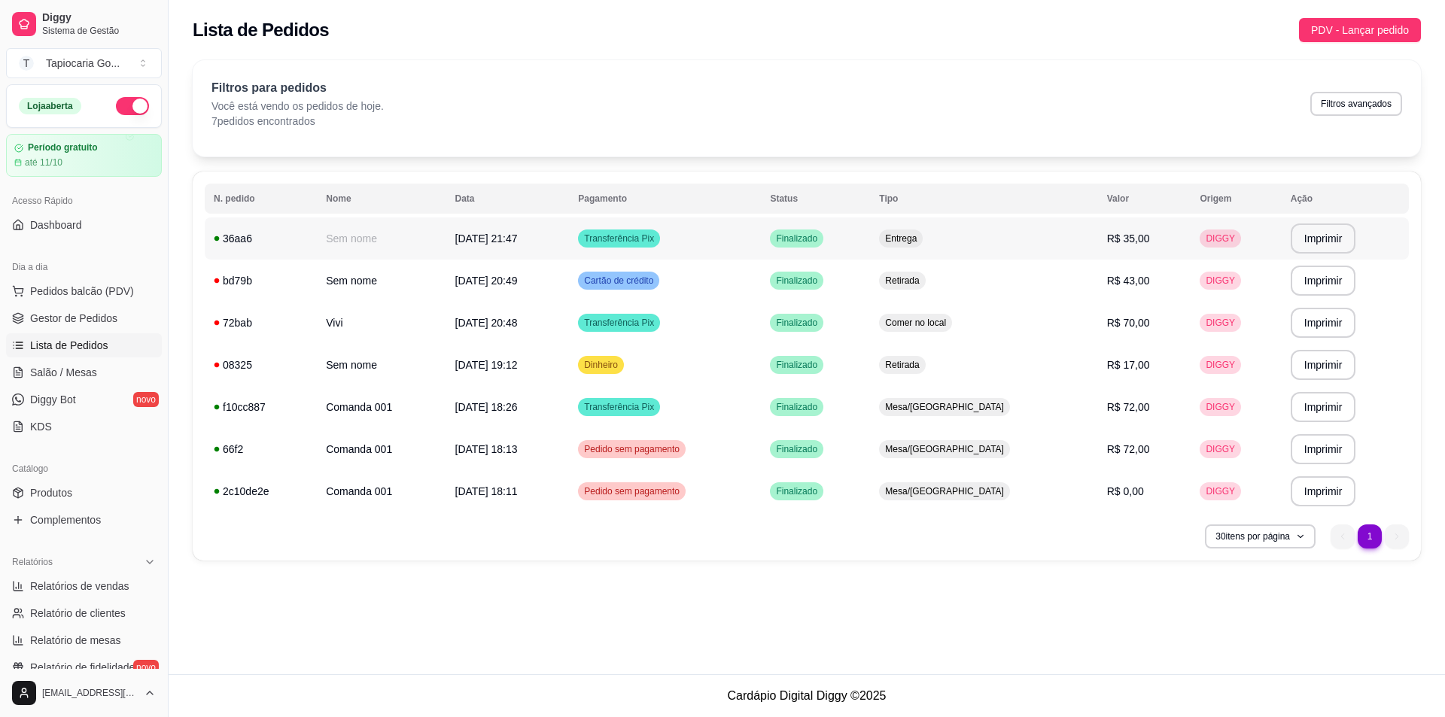
click at [570, 243] on td "[DATE] 21:47" at bounding box center [507, 239] width 123 height 42
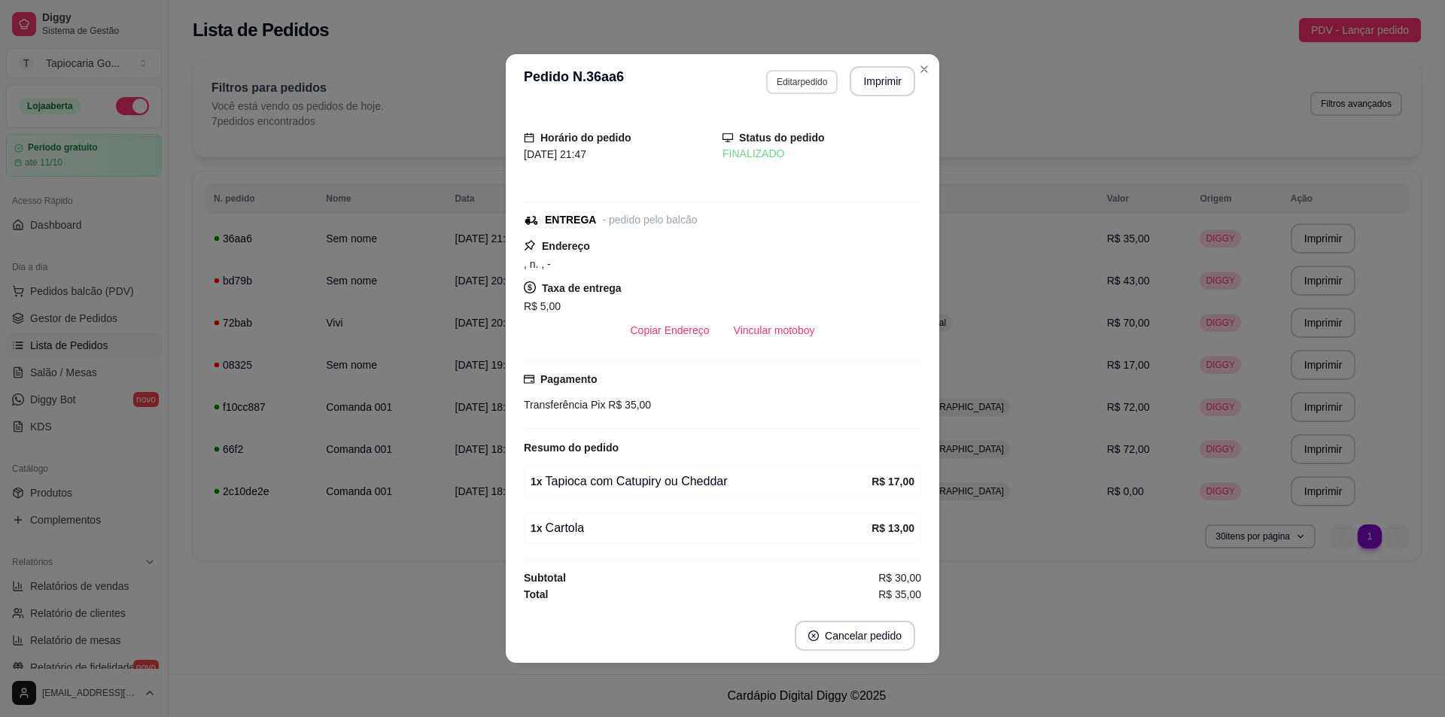
click at [812, 81] on button "Editar pedido" at bounding box center [802, 82] width 72 height 24
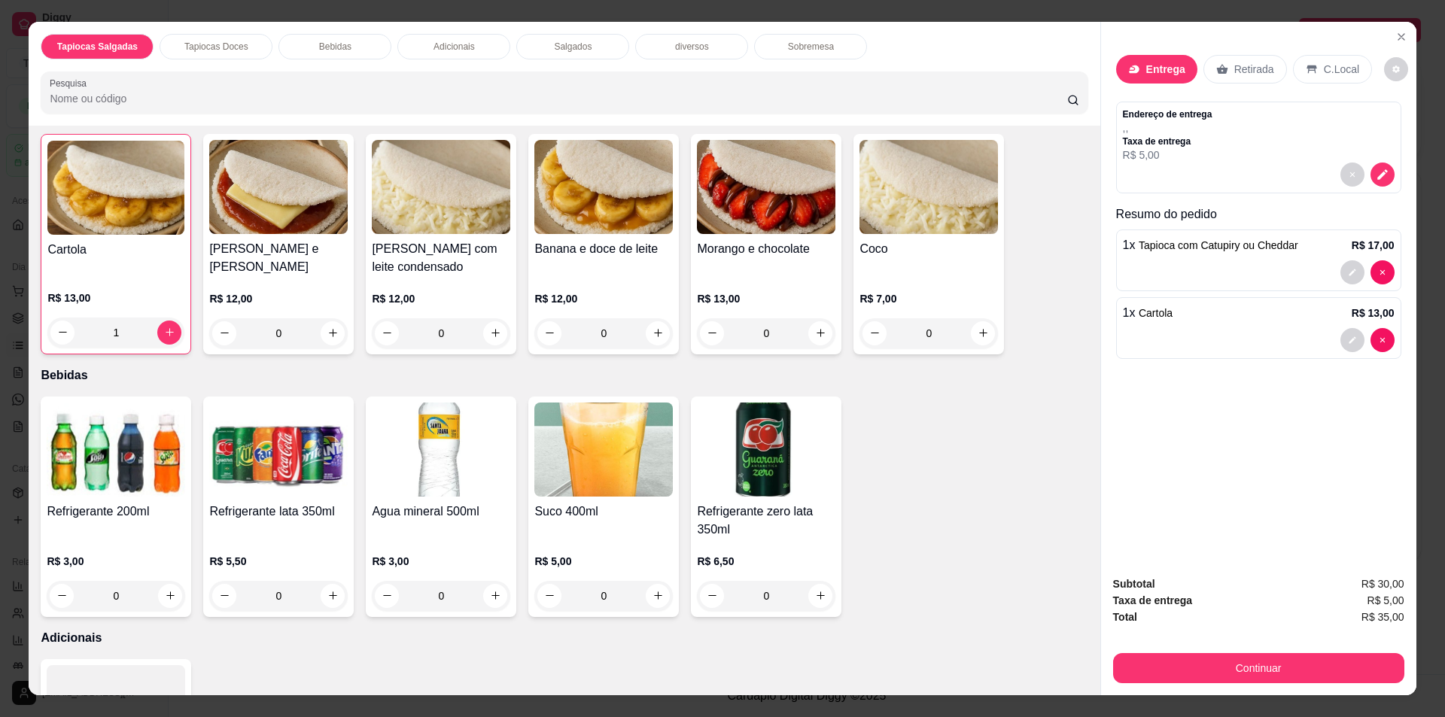
scroll to position [753, 0]
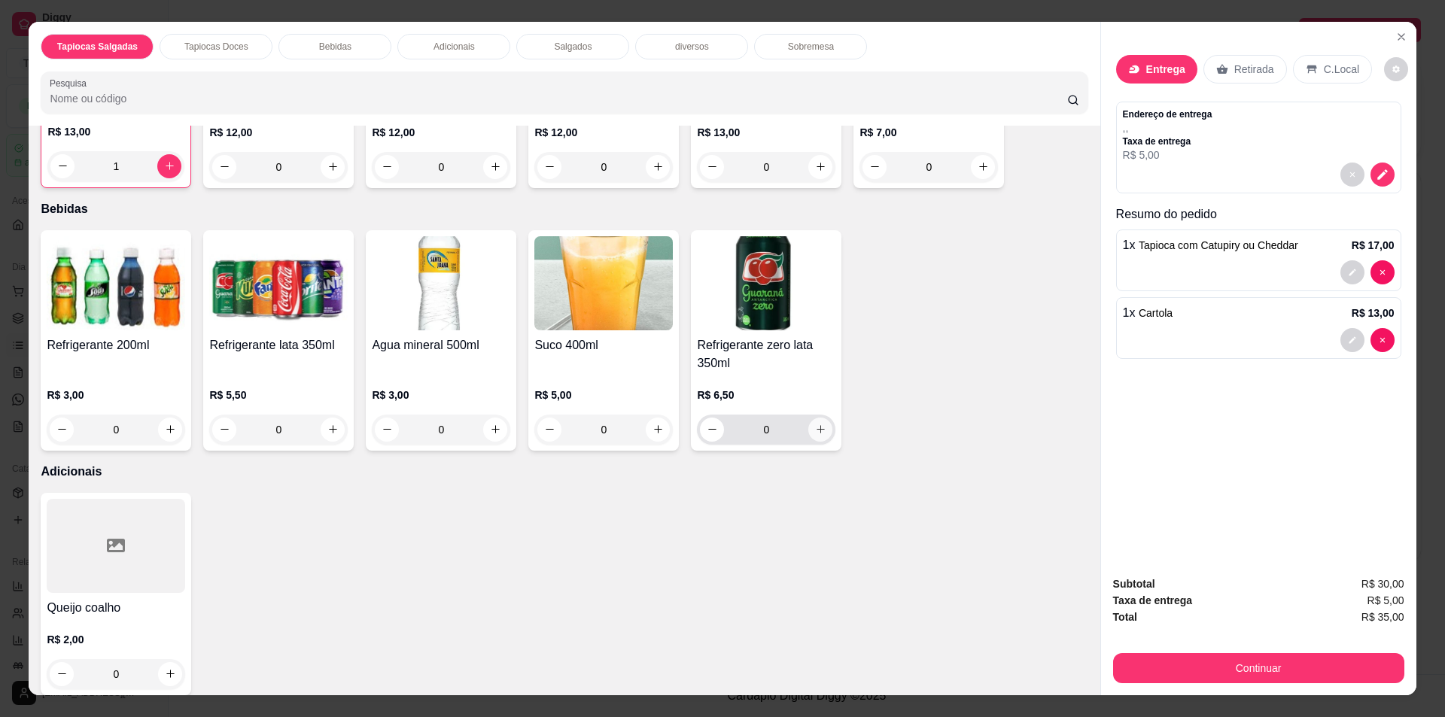
click at [812, 436] on button "increase-product-quantity" at bounding box center [820, 430] width 24 height 24
type input "1"
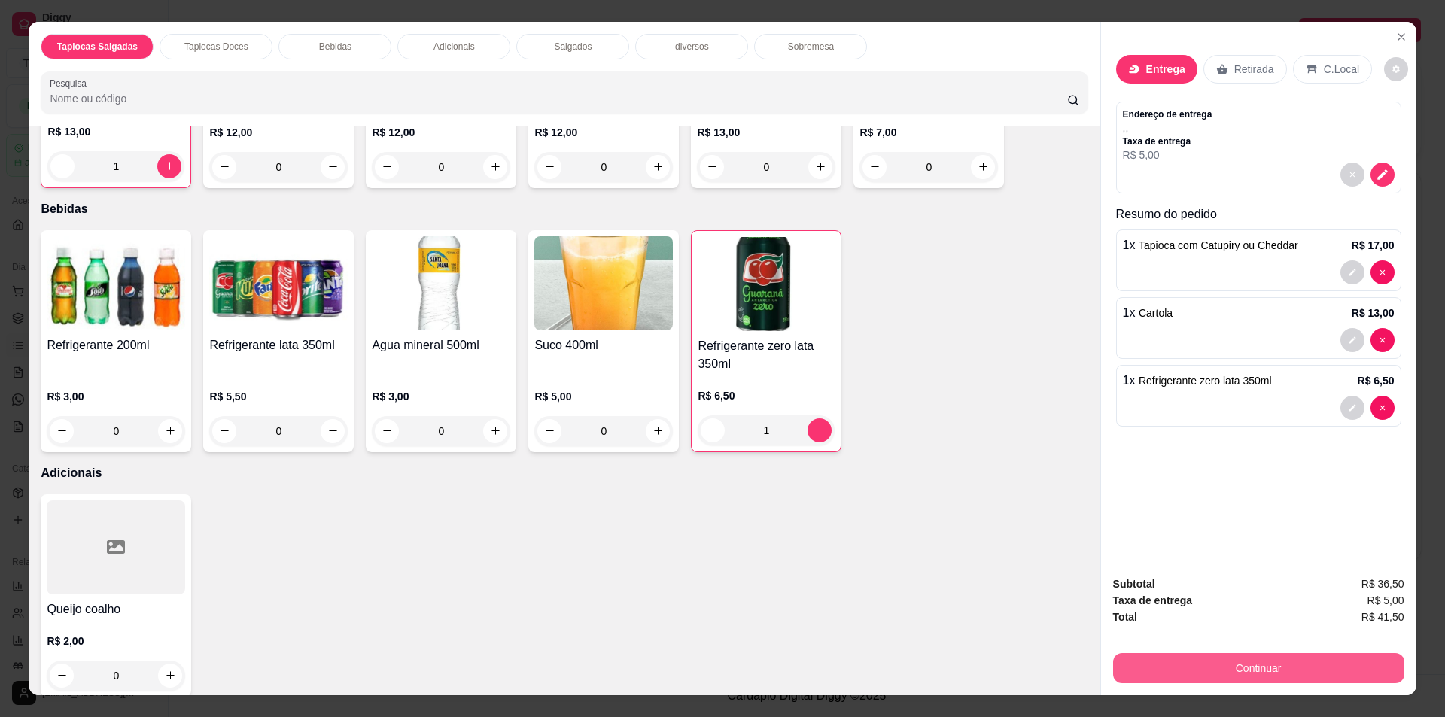
click at [1287, 665] on button "Continuar" at bounding box center [1258, 668] width 291 height 30
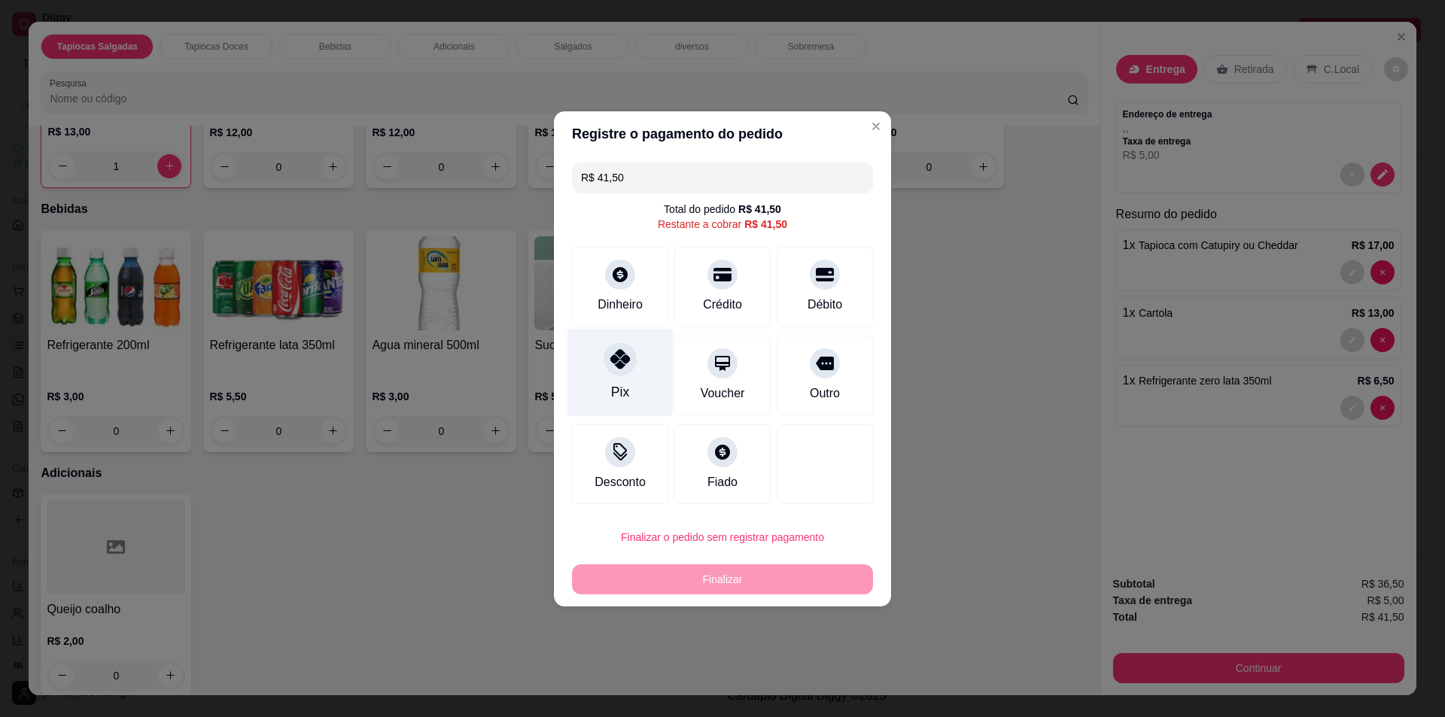
click at [629, 364] on div at bounding box center [620, 359] width 33 height 33
type input "R$ 0,00"
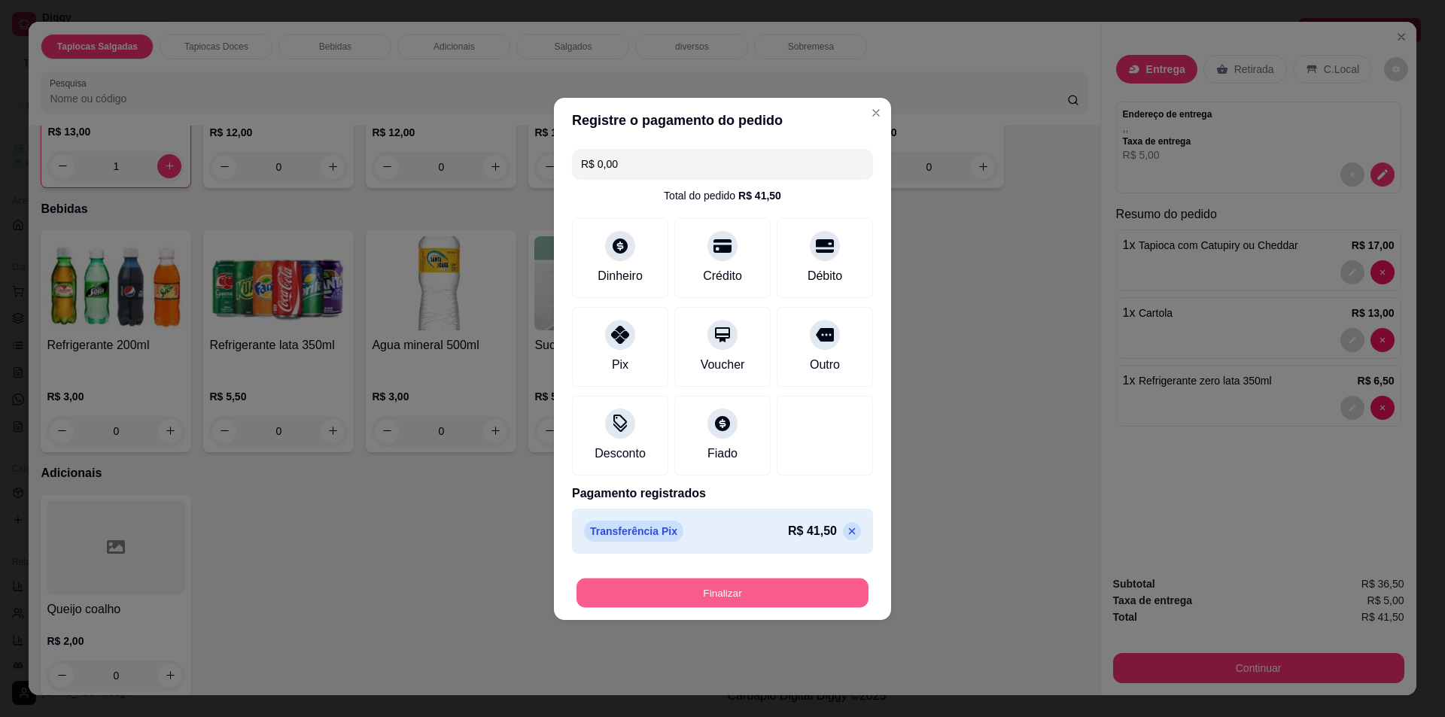
click at [765, 595] on button "Finalizar" at bounding box center [723, 592] width 292 height 29
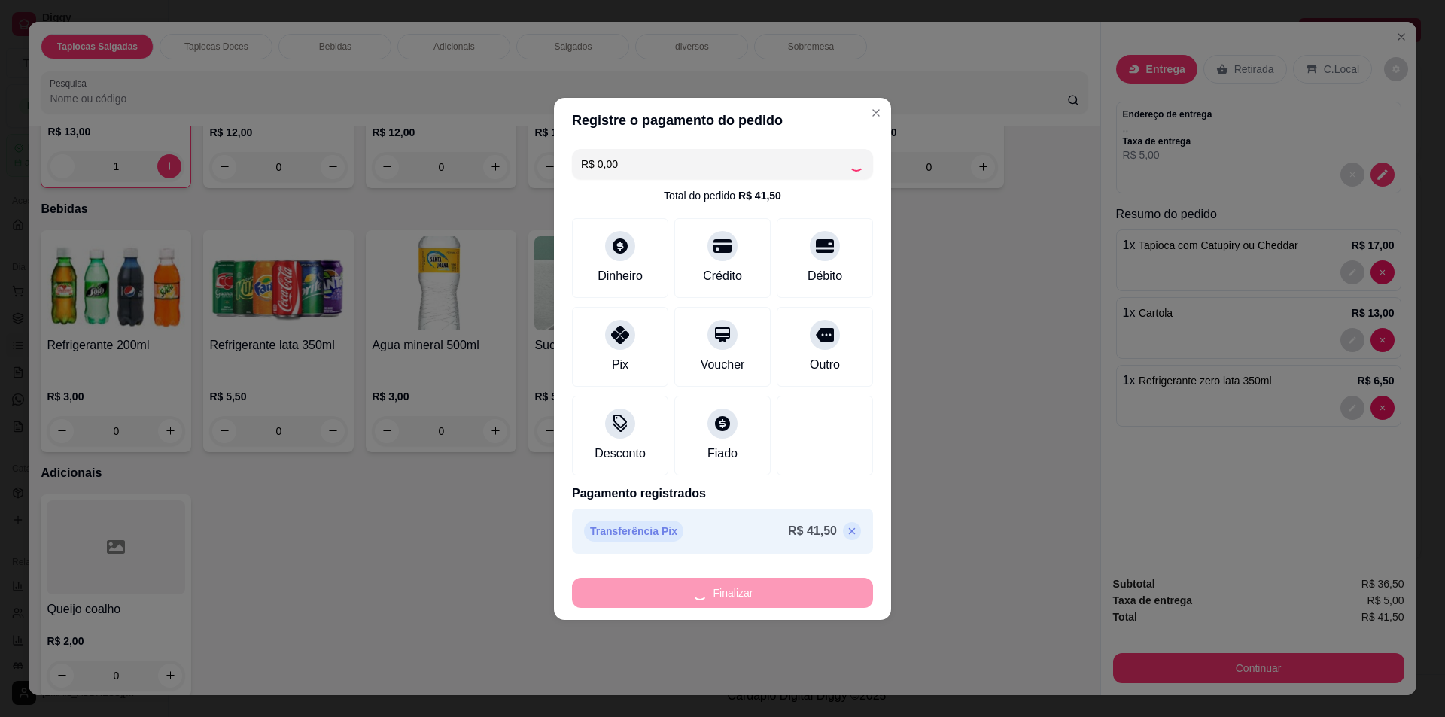
type input "0"
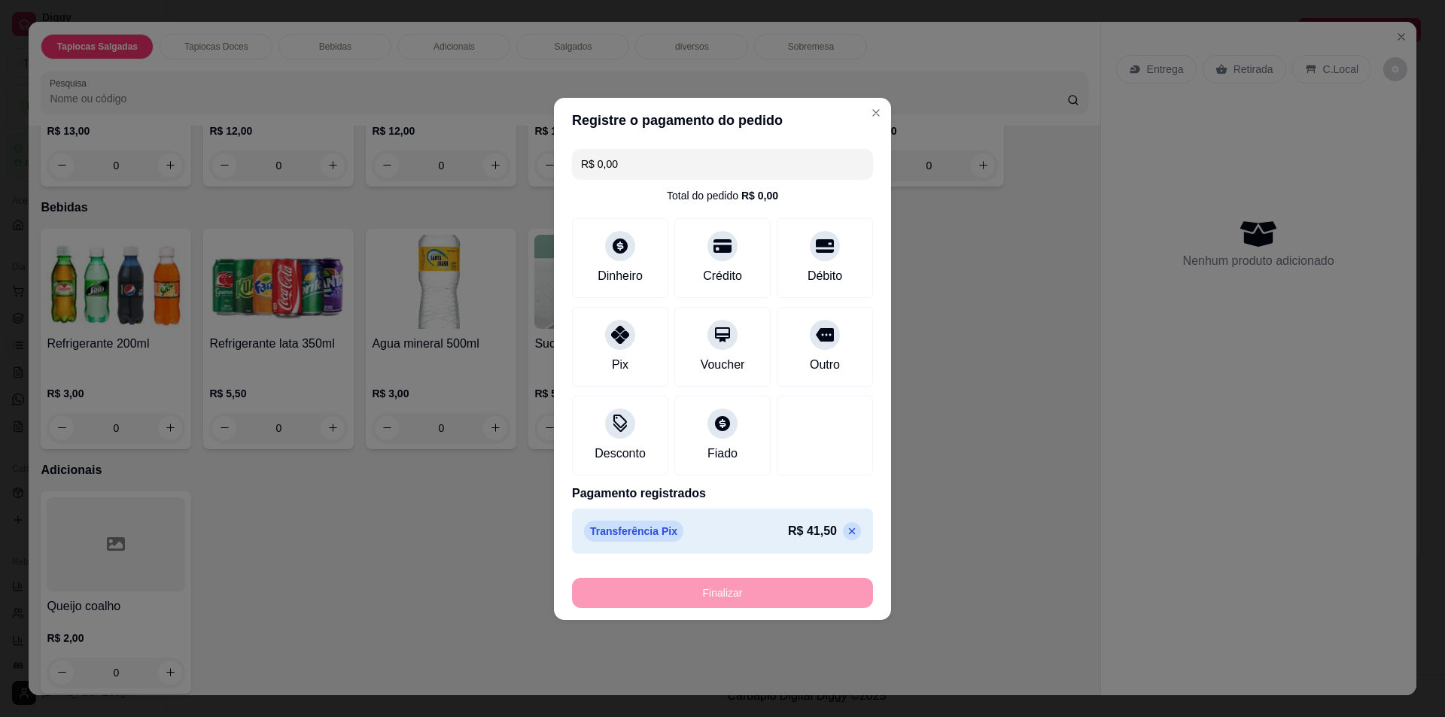
type input "-R$ 41,50"
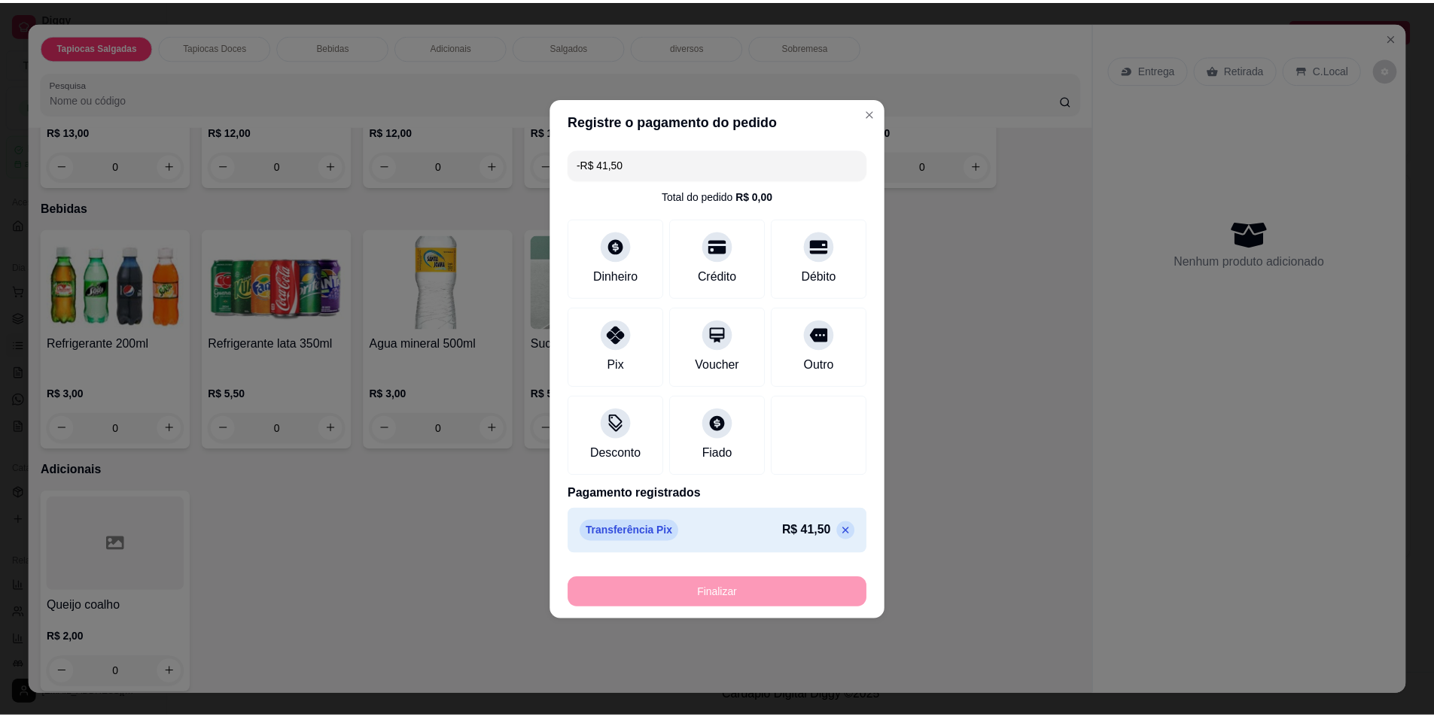
scroll to position [752, 0]
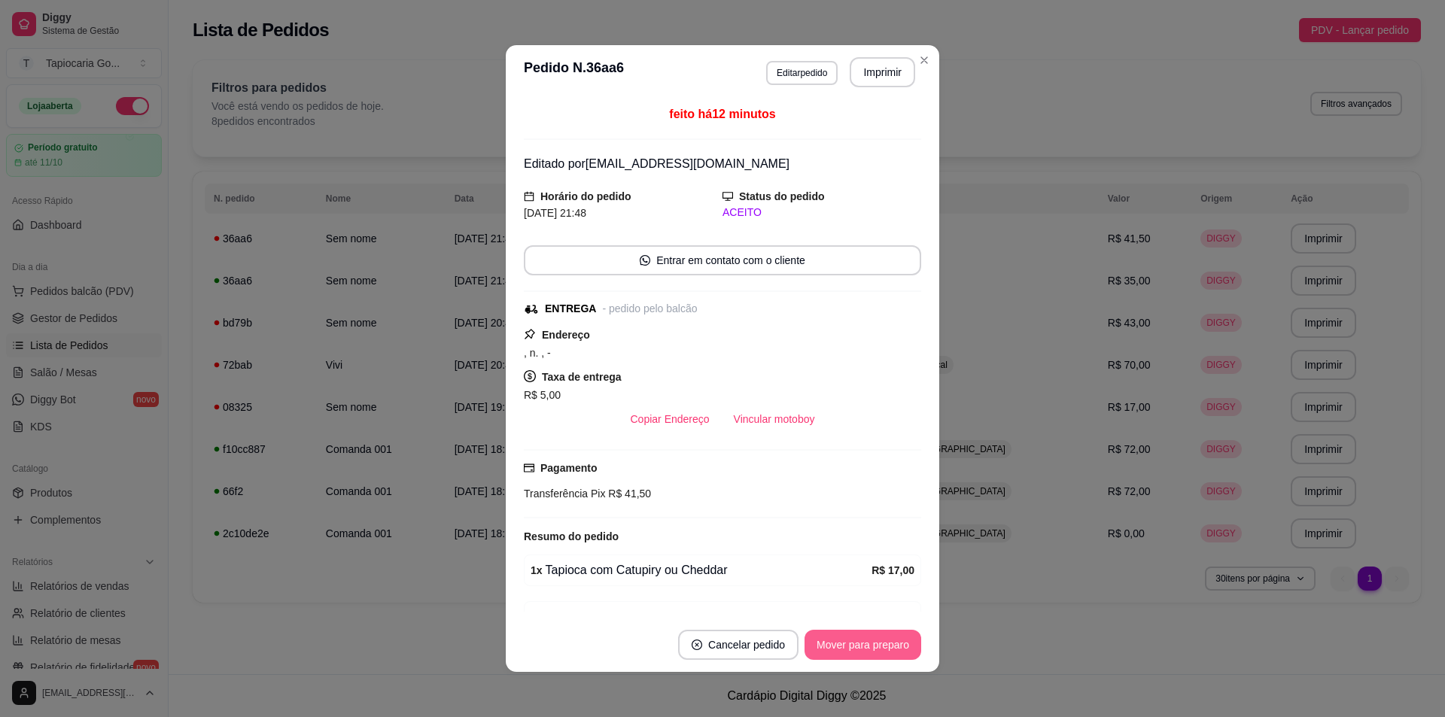
click at [835, 642] on button "Mover para preparo" at bounding box center [863, 645] width 117 height 30
click at [854, 642] on button "Mover para entrega" at bounding box center [863, 645] width 113 height 29
click at [842, 649] on button "Mover para finalizado" at bounding box center [859, 645] width 121 height 29
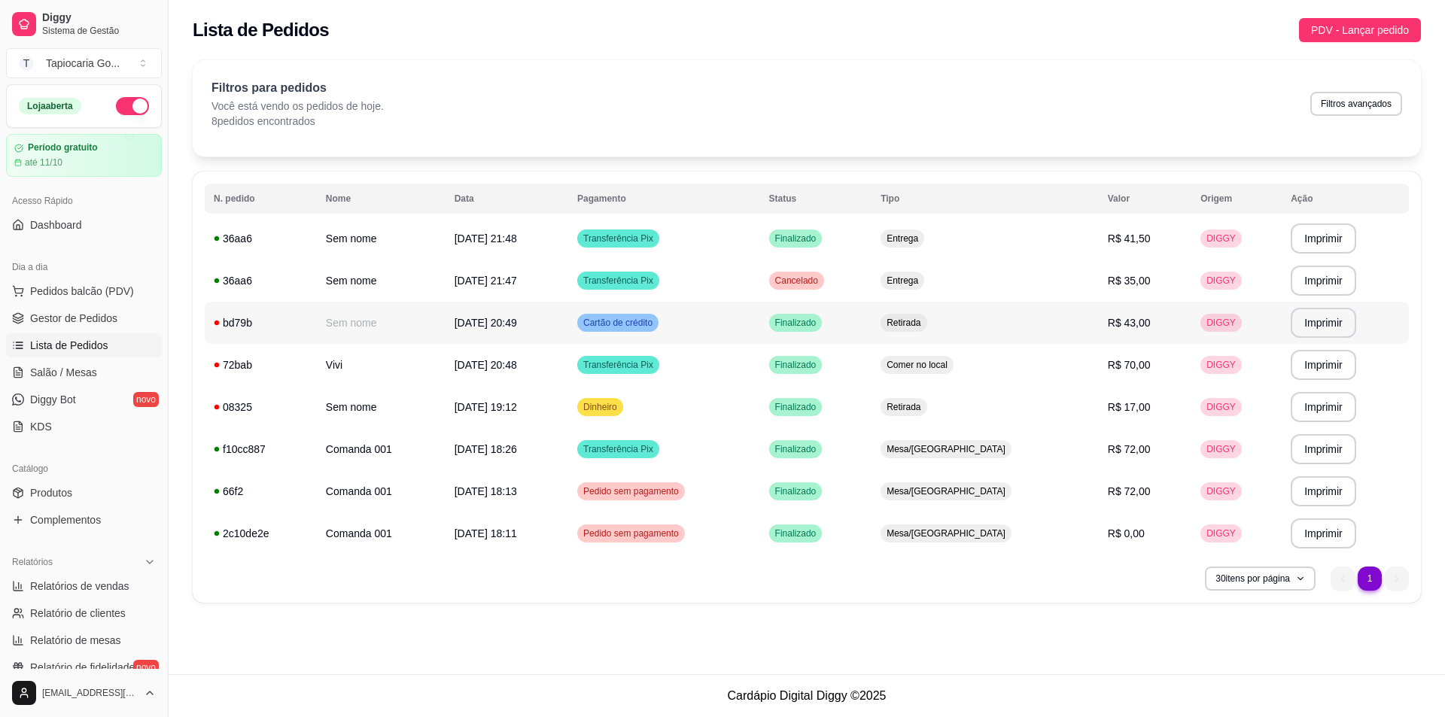
click at [410, 316] on td "Sem nome" at bounding box center [381, 323] width 129 height 42
click at [108, 583] on span "Relatórios de vendas" at bounding box center [79, 586] width 99 height 15
select select "ALL"
select select "0"
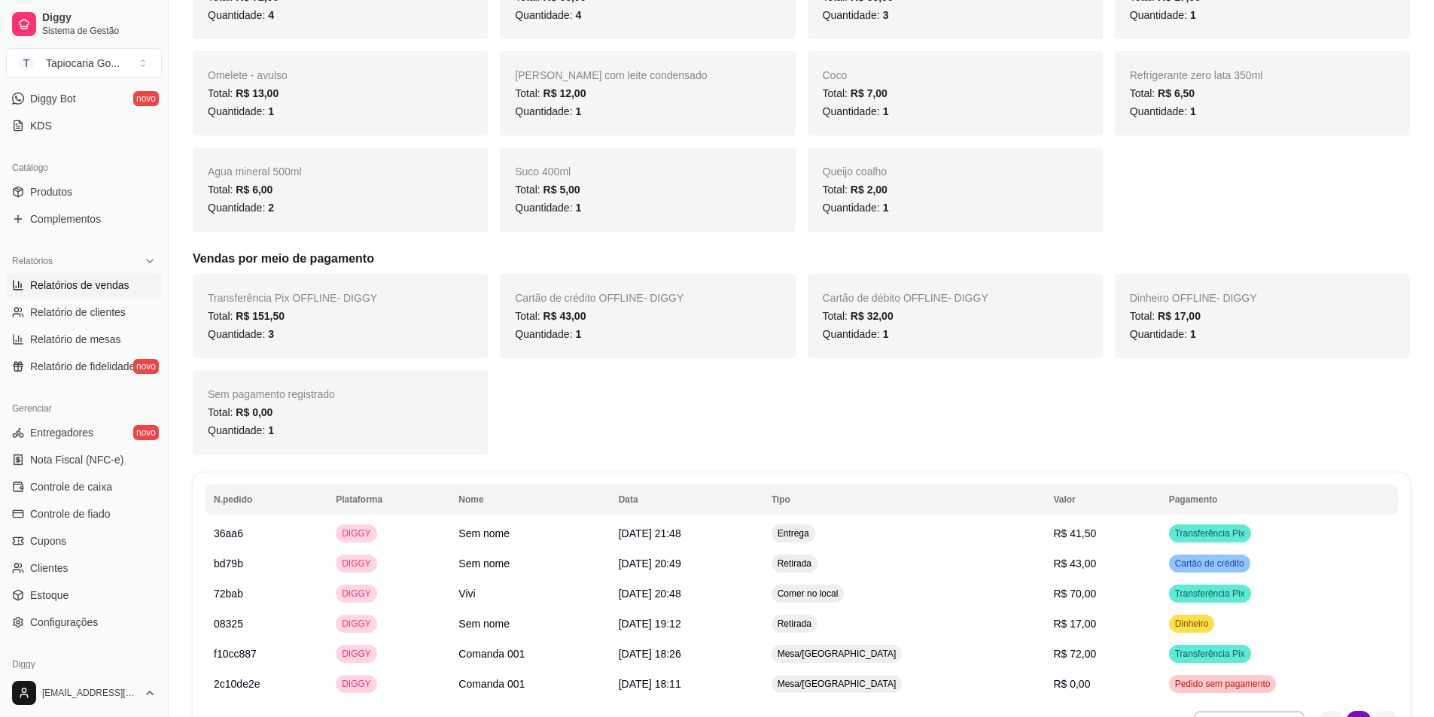
scroll to position [376, 0]
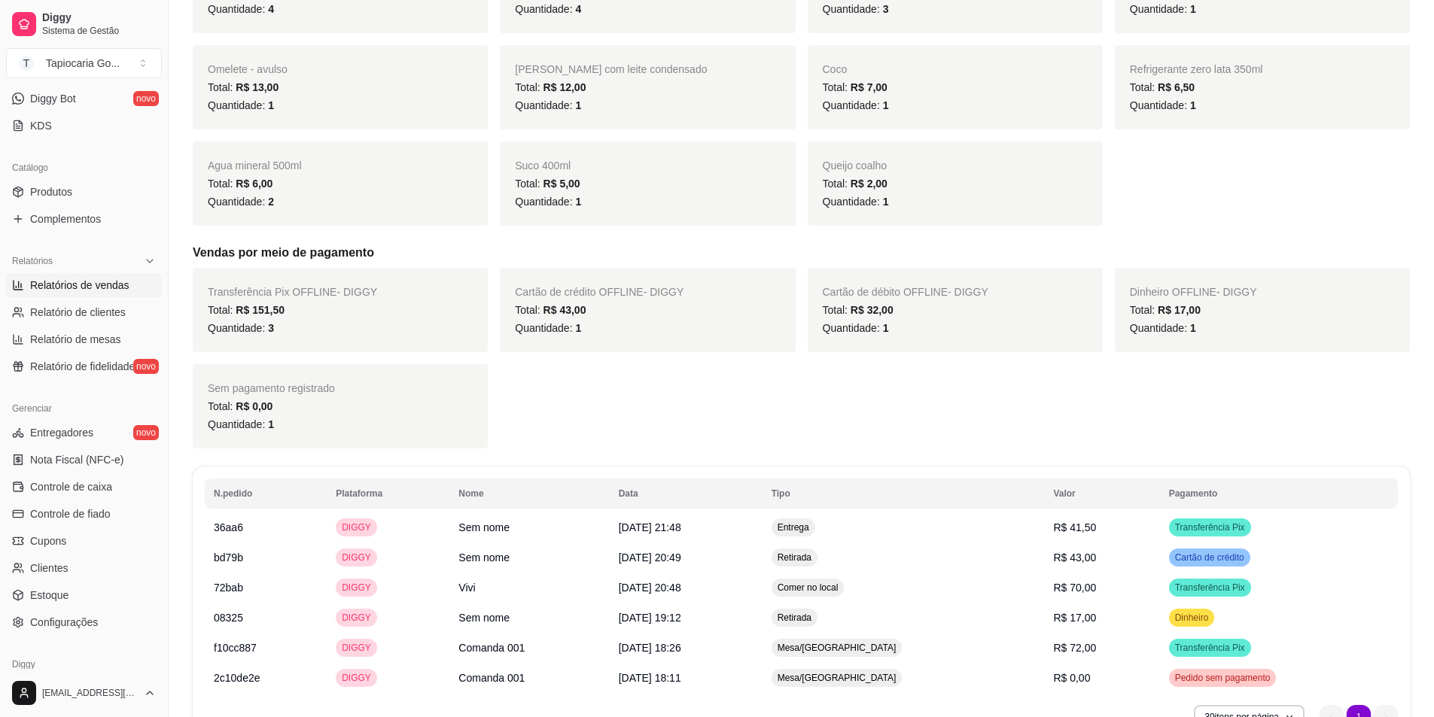
click at [89, 499] on ul "Entregadores novo Nota Fiscal (NFC-e) Controle de caixa Controle de fiado Cupon…" at bounding box center [84, 528] width 156 height 214
click at [87, 494] on span "Controle de caixa" at bounding box center [71, 487] width 82 height 15
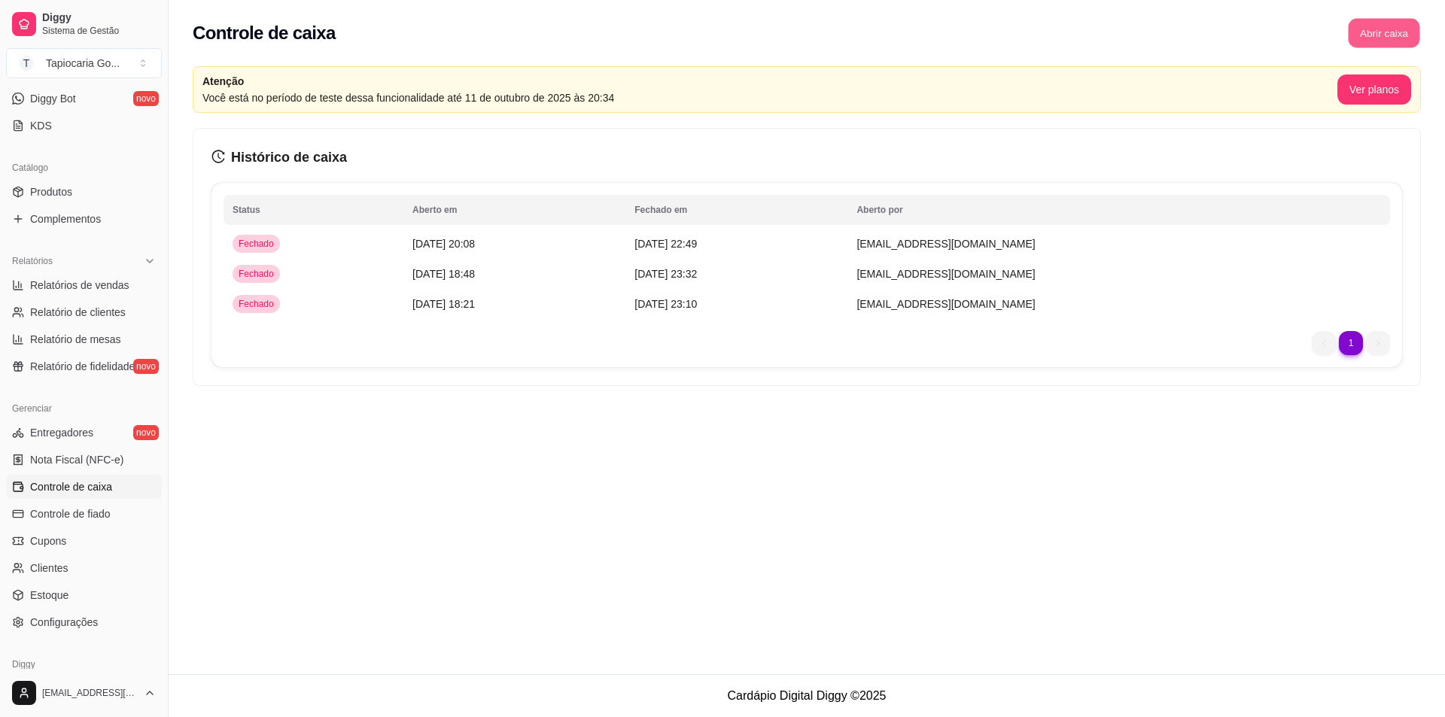
click at [1396, 31] on button "Abrir caixa" at bounding box center [1384, 33] width 72 height 29
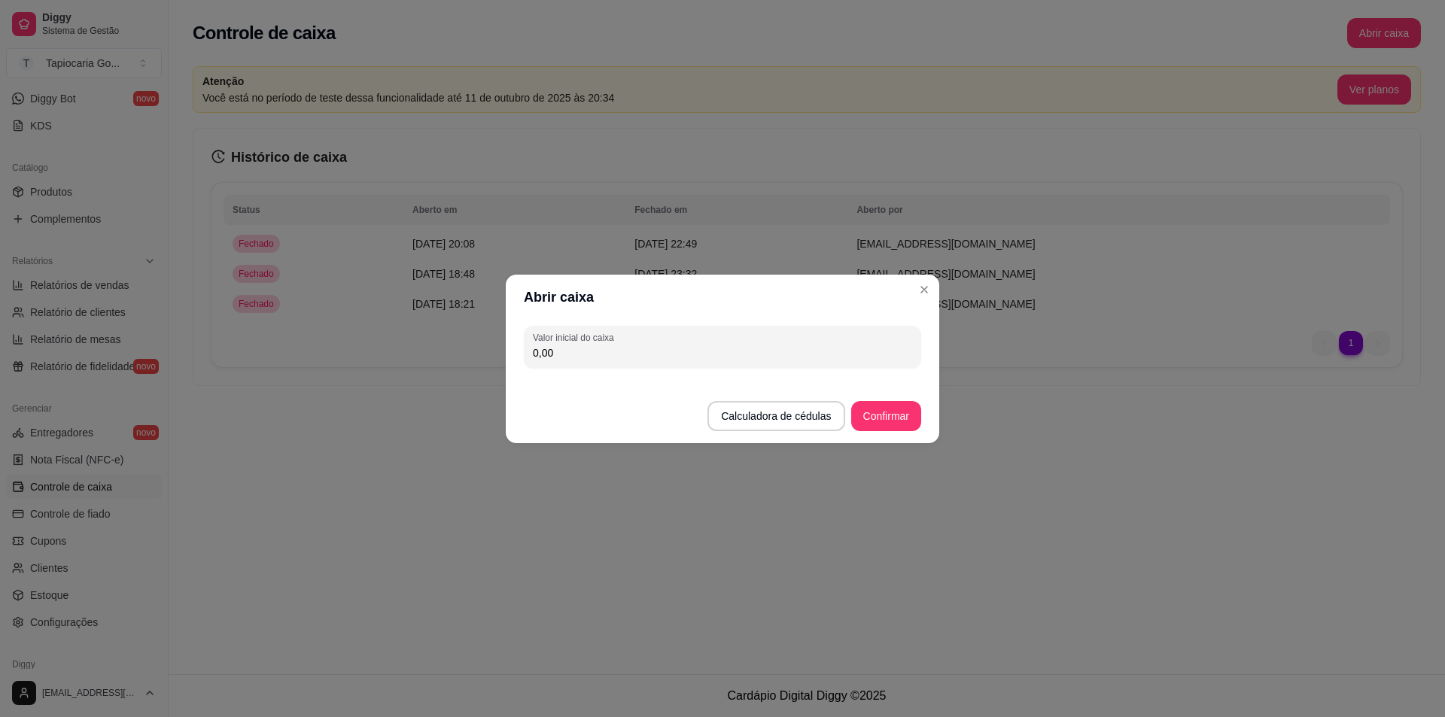
click at [631, 357] on input "0,00" at bounding box center [722, 353] width 379 height 15
type input "36,00"
click at [897, 403] on button "Confirmar" at bounding box center [886, 415] width 69 height 29
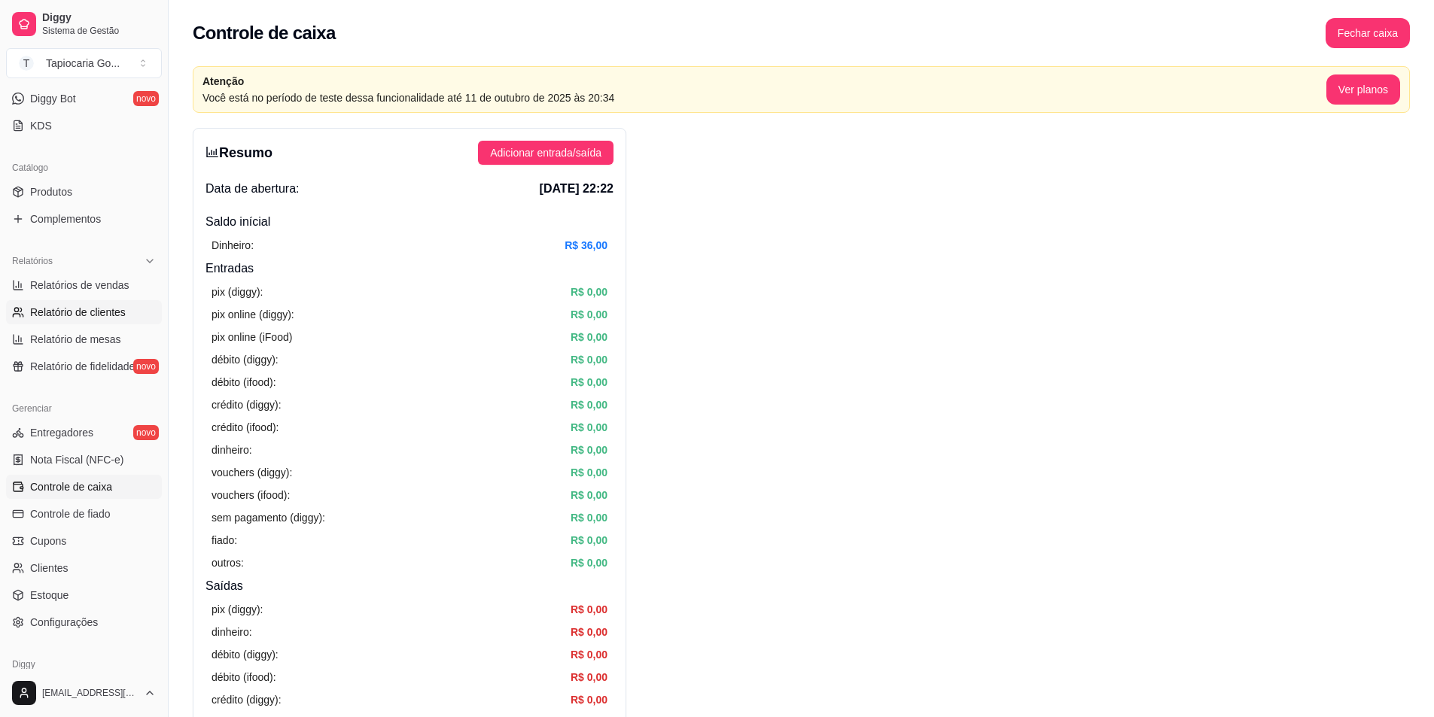
click at [139, 311] on link "Relatório de clientes" at bounding box center [84, 312] width 156 height 24
select select "30"
select select "HIGHEST_TOTAL_SPENT_WITH_ORDERS"
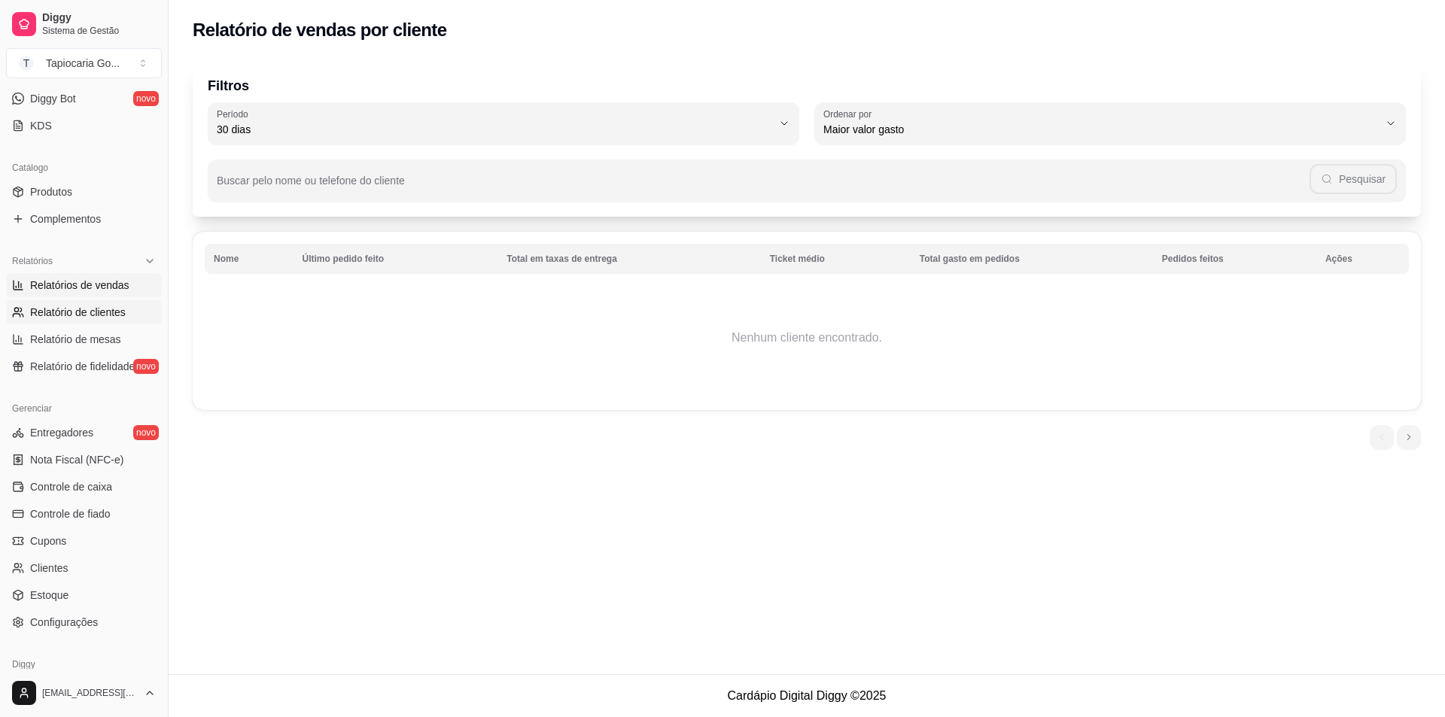
click at [115, 294] on link "Relatórios de vendas" at bounding box center [84, 285] width 156 height 24
select select "ALL"
select select "0"
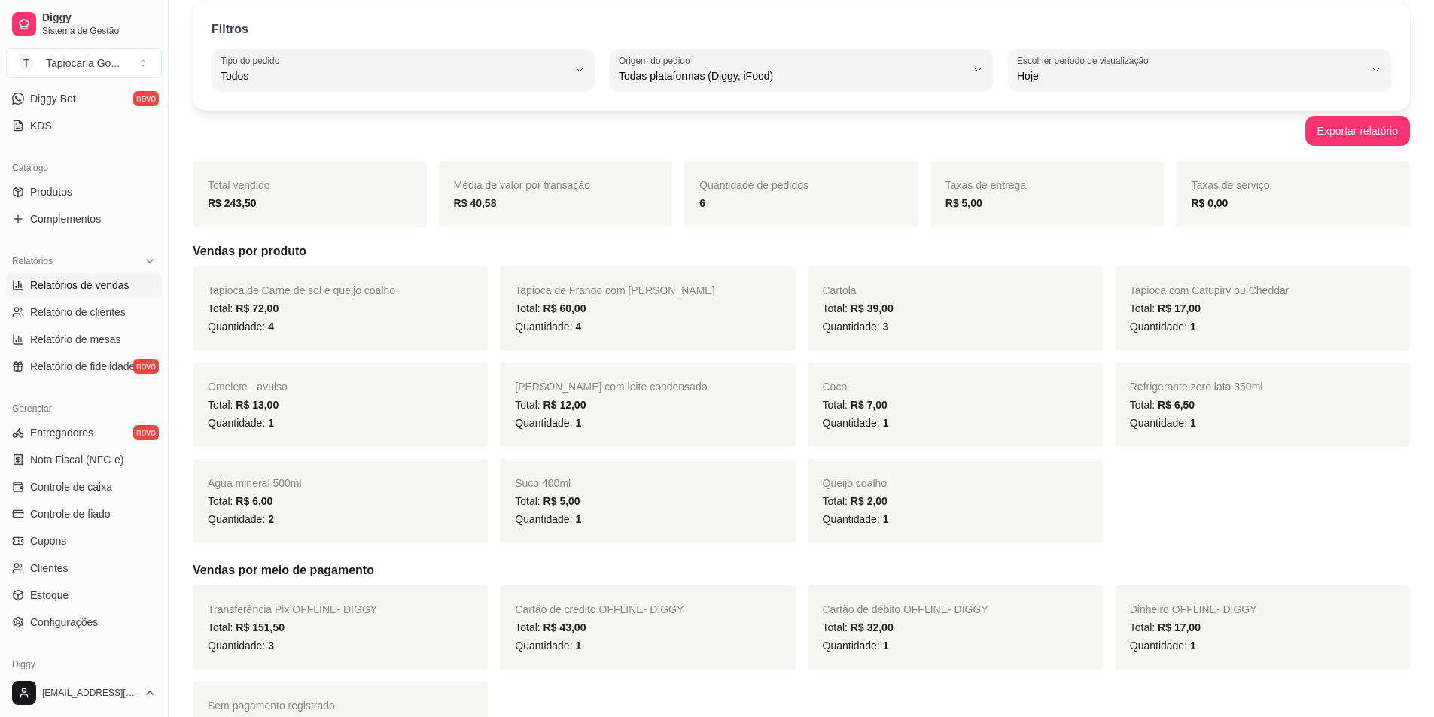
scroll to position [151, 0]
